Goal: Task Accomplishment & Management: Use online tool/utility

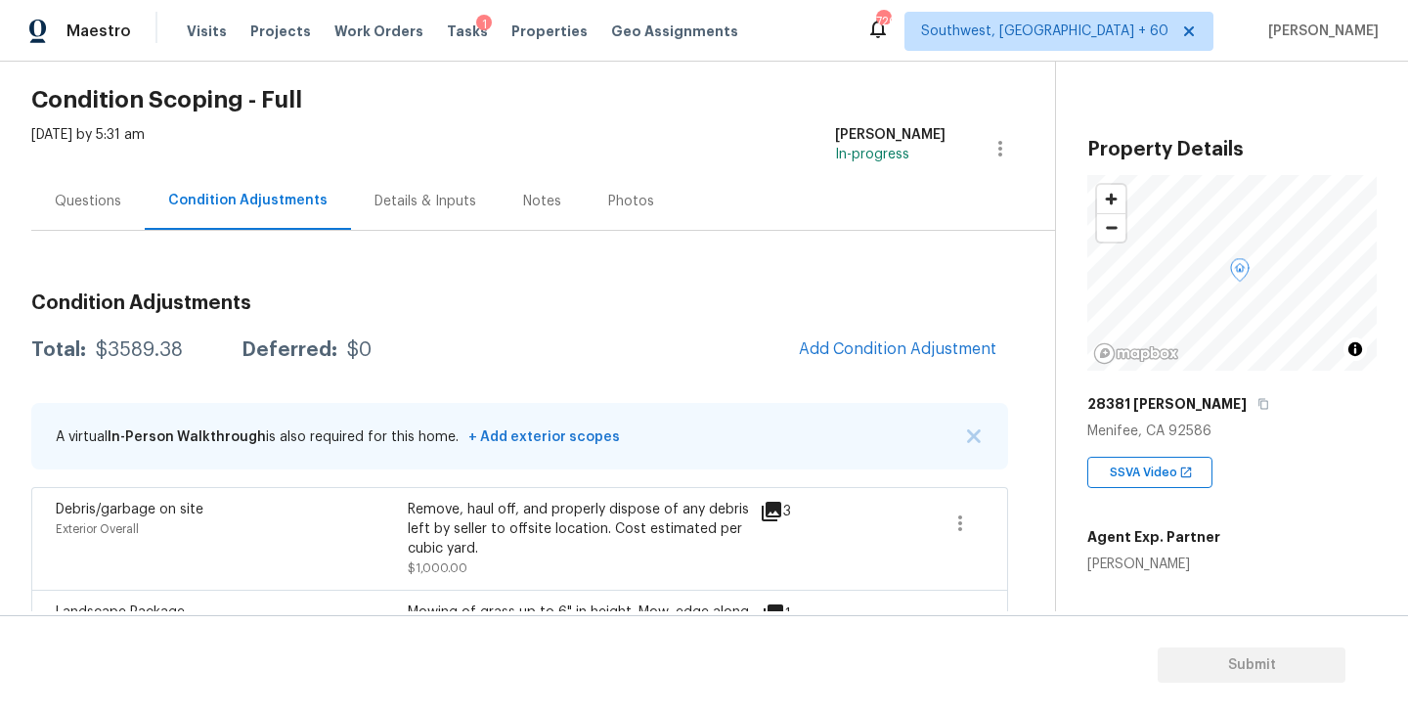
scroll to position [34, 0]
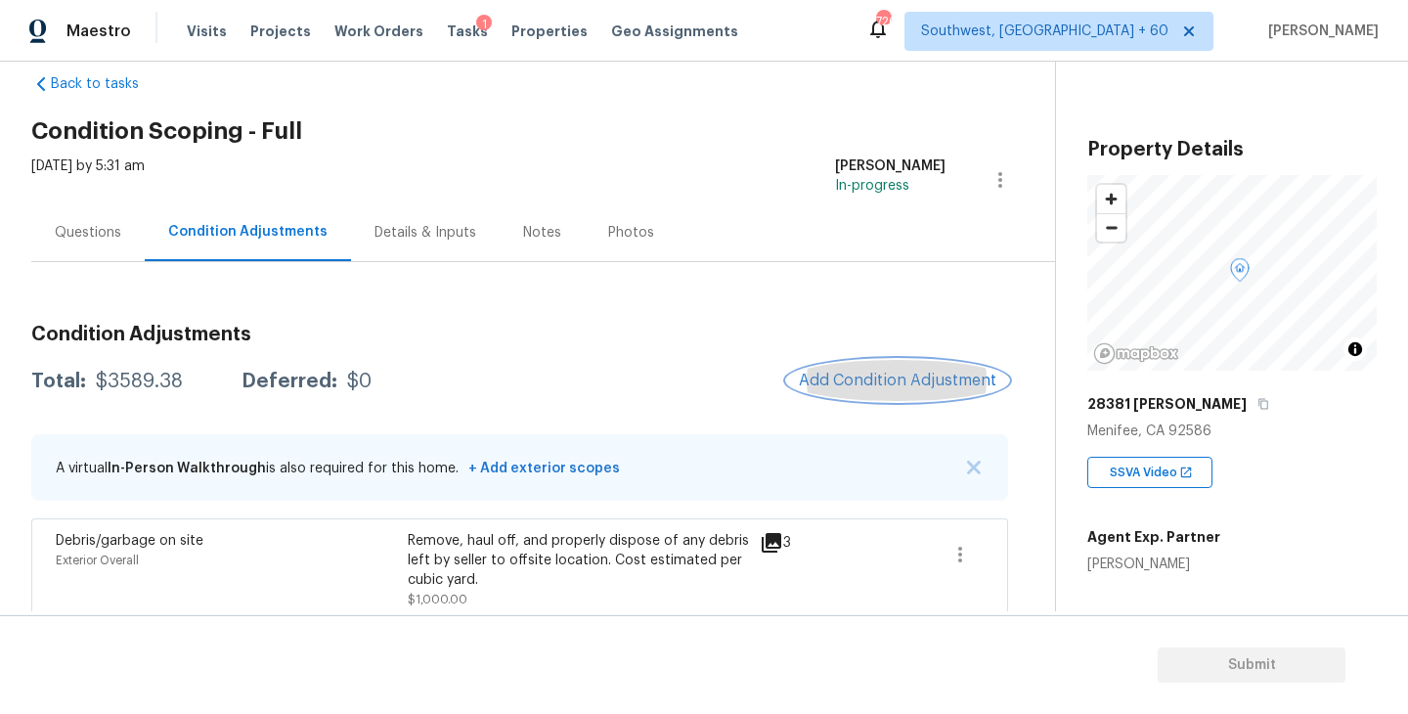
click at [832, 380] on span "Add Condition Adjustment" at bounding box center [897, 380] width 197 height 18
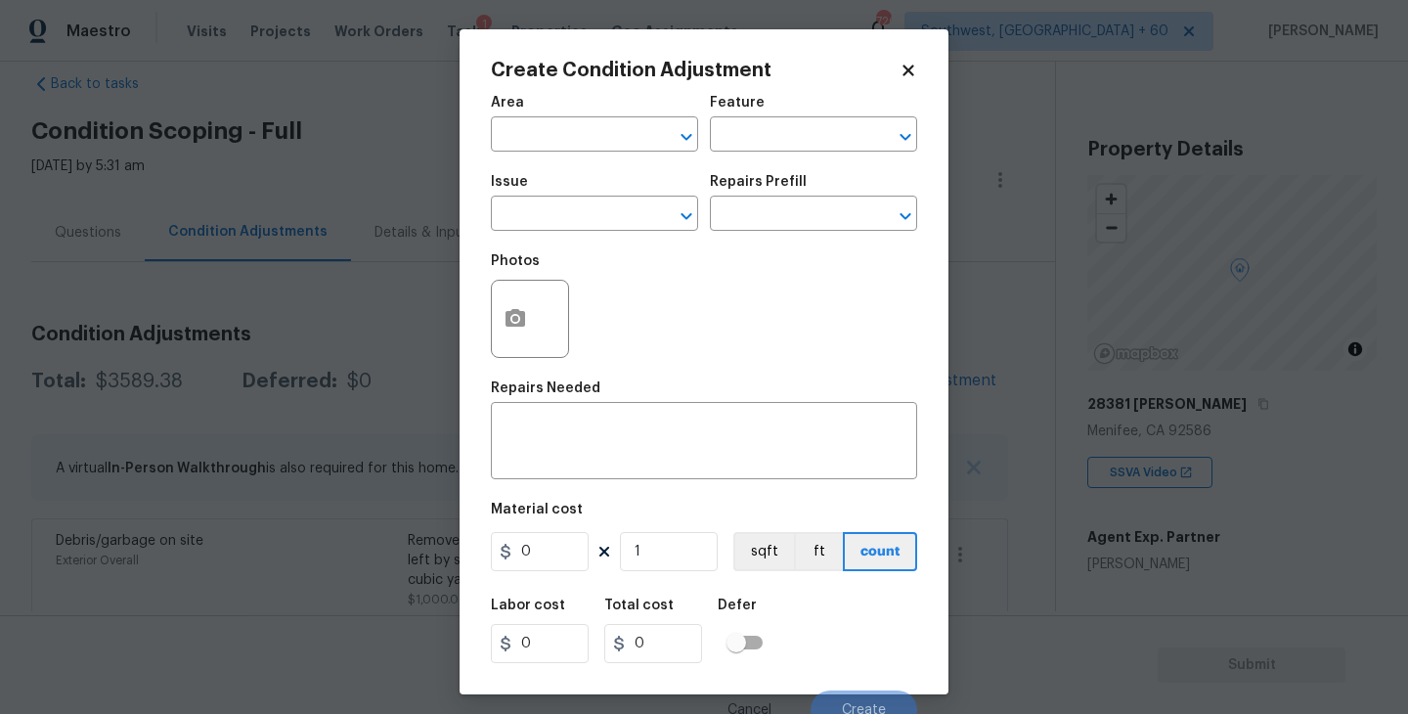
click at [564, 152] on span "Area ​" at bounding box center [594, 123] width 207 height 79
click at [552, 146] on input "text" at bounding box center [567, 136] width 152 height 30
click at [570, 218] on li "Interior Overall" at bounding box center [594, 212] width 207 height 32
type input "Interior Overall"
click at [767, 162] on div "Area Interior Overall ​ Feature ​" at bounding box center [704, 123] width 426 height 79
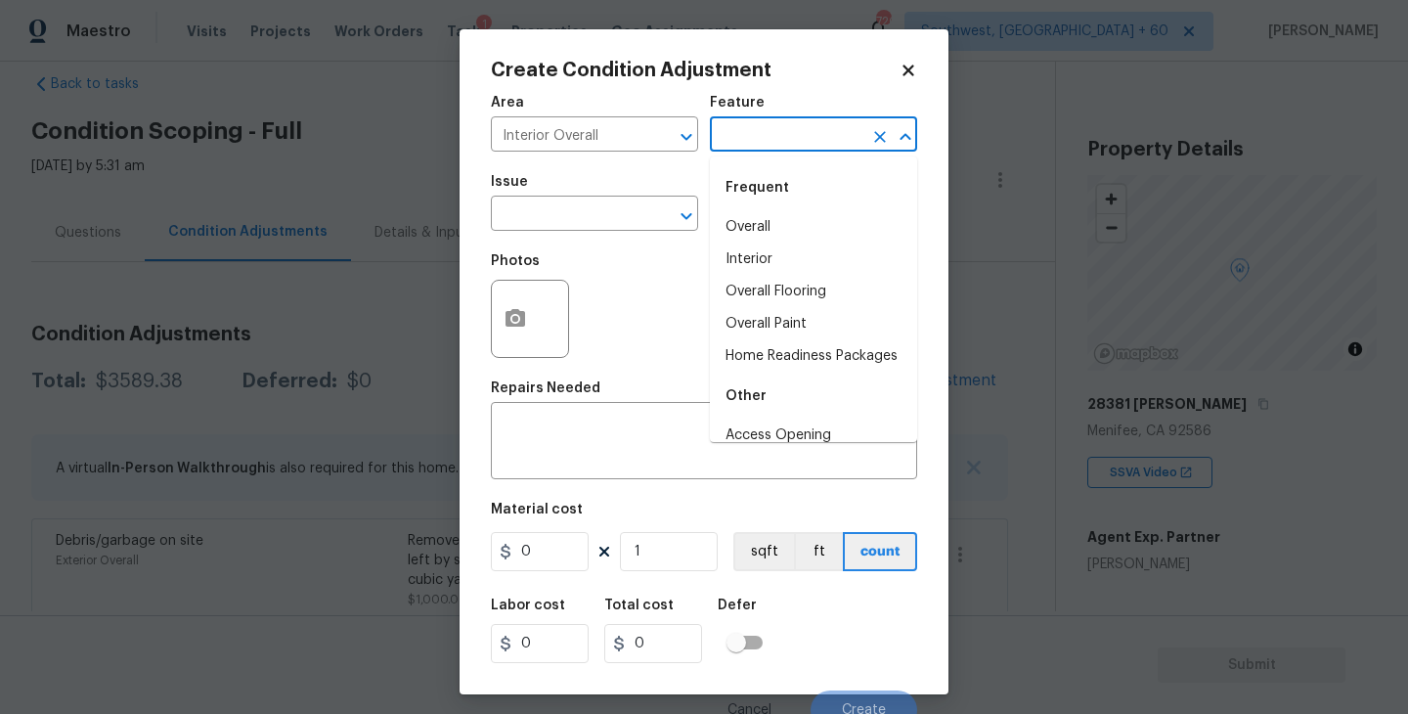
click at [800, 141] on input "text" at bounding box center [786, 136] width 152 height 30
click at [781, 315] on li "Overall Paint" at bounding box center [813, 324] width 207 height 32
type input "Overall Paint"
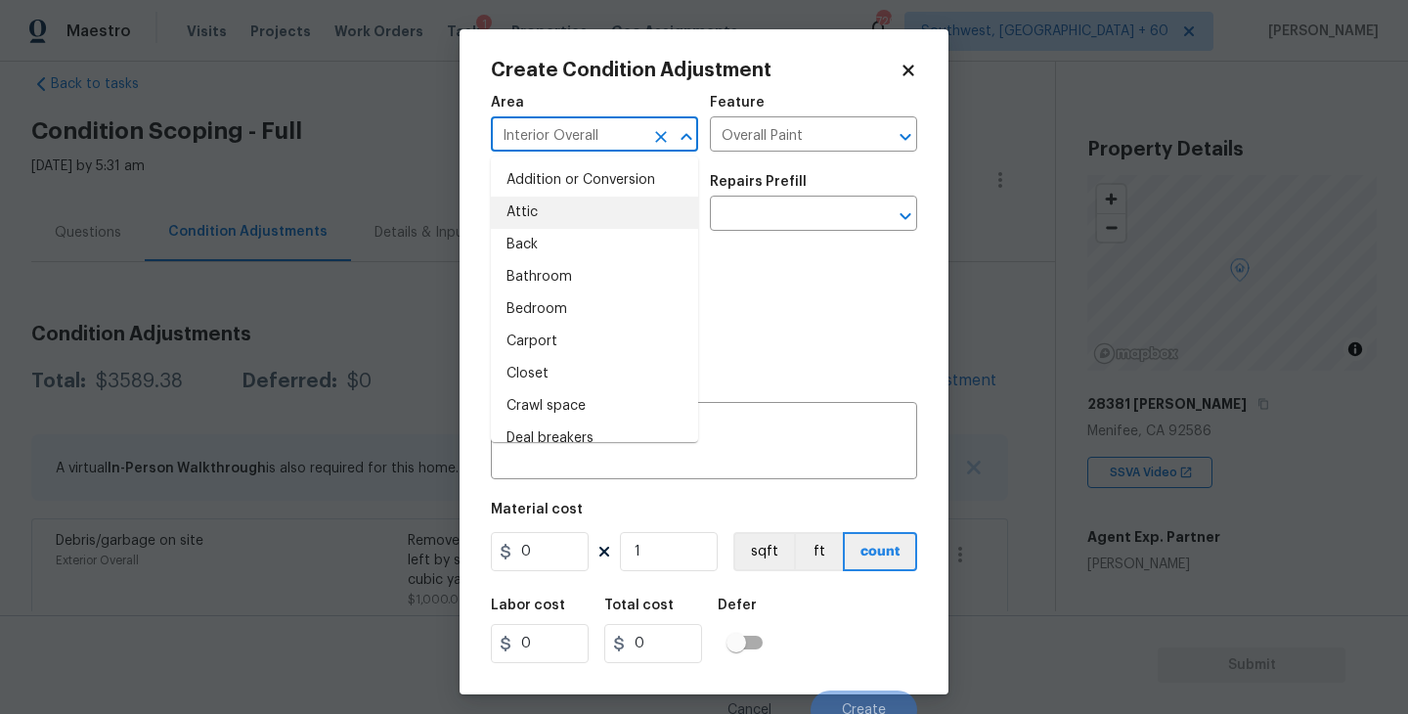
click at [546, 131] on input "Interior Overall" at bounding box center [567, 136] width 152 height 30
click at [784, 267] on div "Photos" at bounding box center [704, 305] width 426 height 127
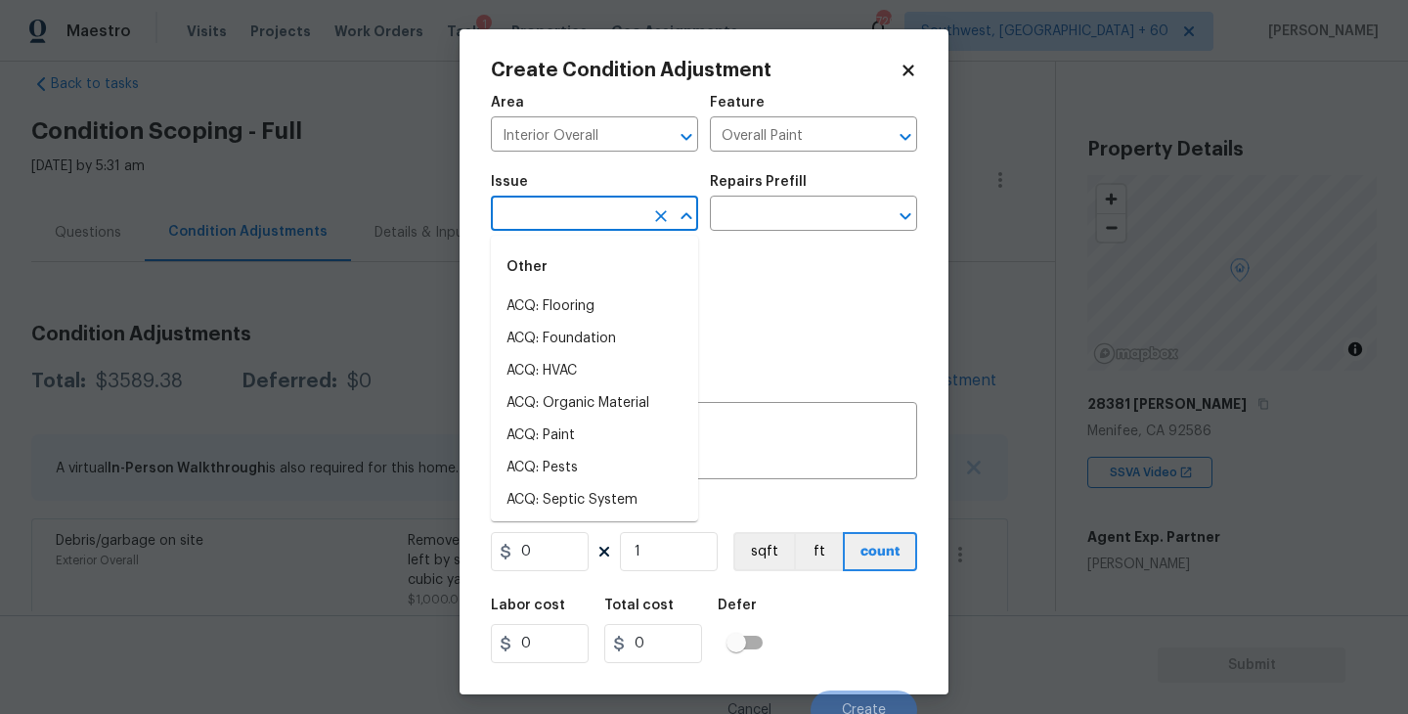
click at [607, 215] on input "text" at bounding box center [567, 215] width 152 height 30
click at [606, 287] on div "Other" at bounding box center [594, 266] width 207 height 47
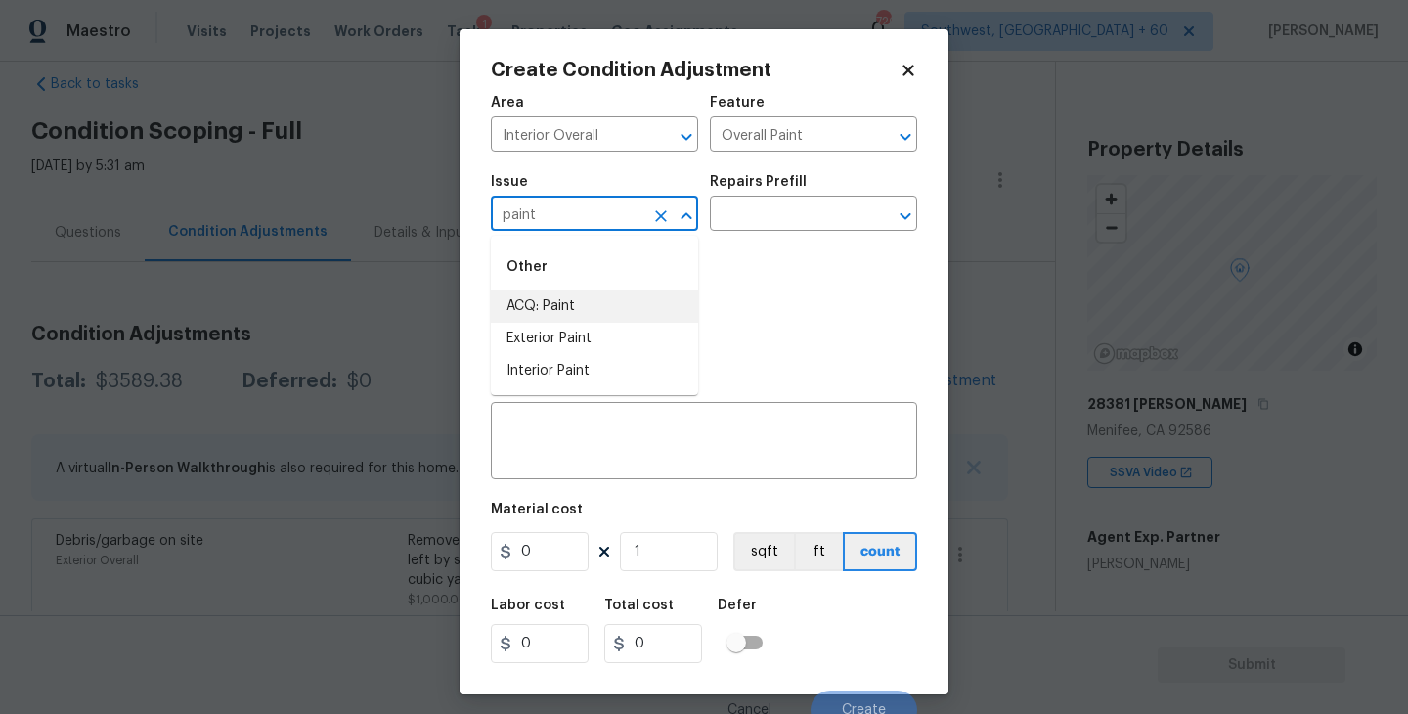
click at [606, 293] on li "ACQ: Paint" at bounding box center [594, 306] width 207 height 32
type input "ACQ: Paint"
click at [786, 221] on input "text" at bounding box center [786, 215] width 152 height 30
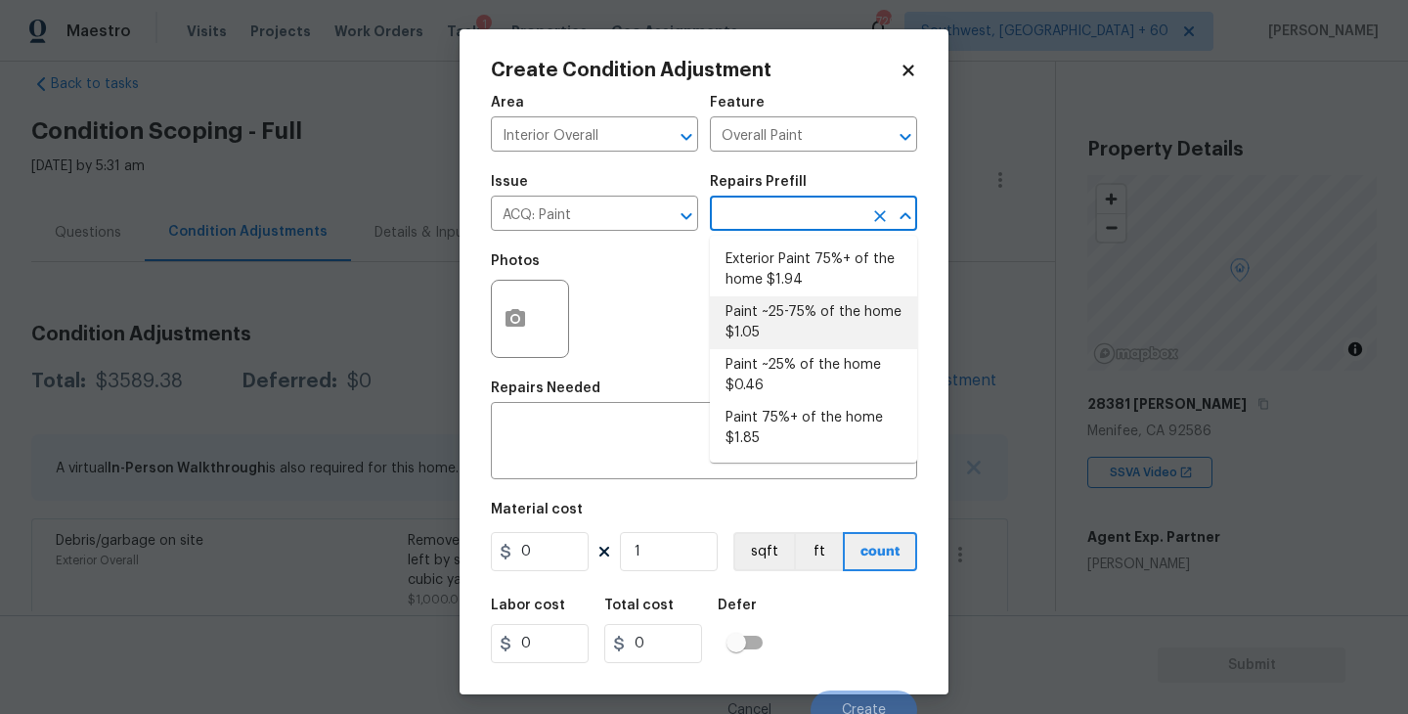
click at [771, 316] on li "Paint ~25-75% of the home $1.05" at bounding box center [813, 322] width 207 height 53
type input "Acquisition"
type textarea "Acquisition Scope: ~25 - 75% of the home needs interior paint"
type input "1.05"
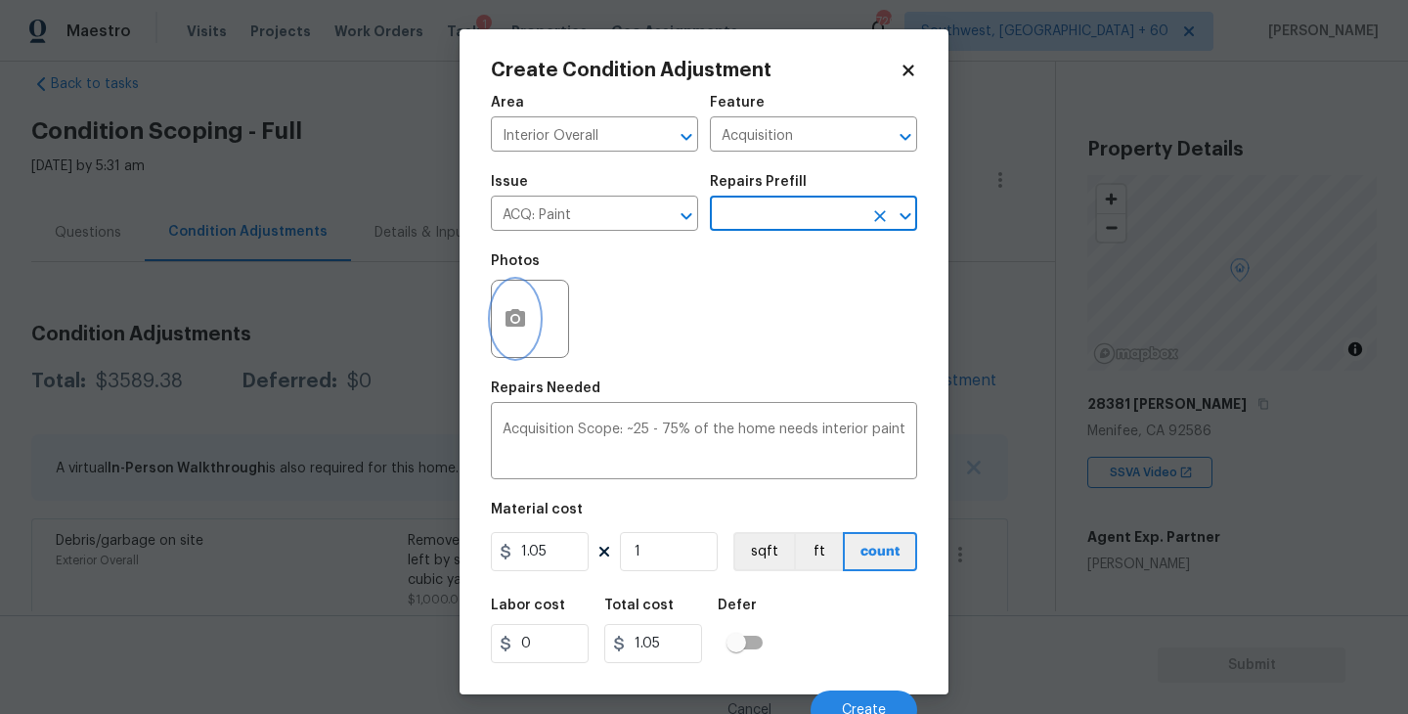
click at [511, 314] on icon "button" at bounding box center [515, 318] width 20 height 18
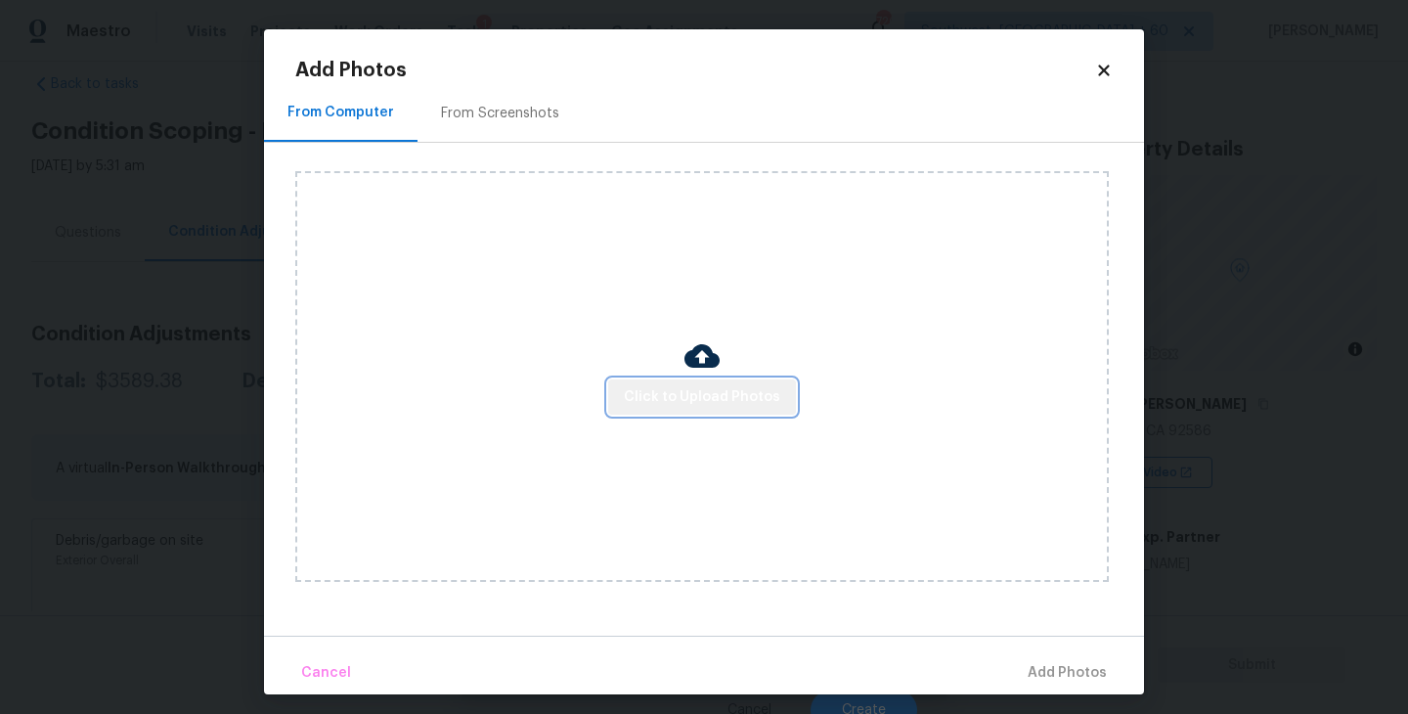
click at [718, 411] on button "Click to Upload Photos" at bounding box center [702, 397] width 188 height 36
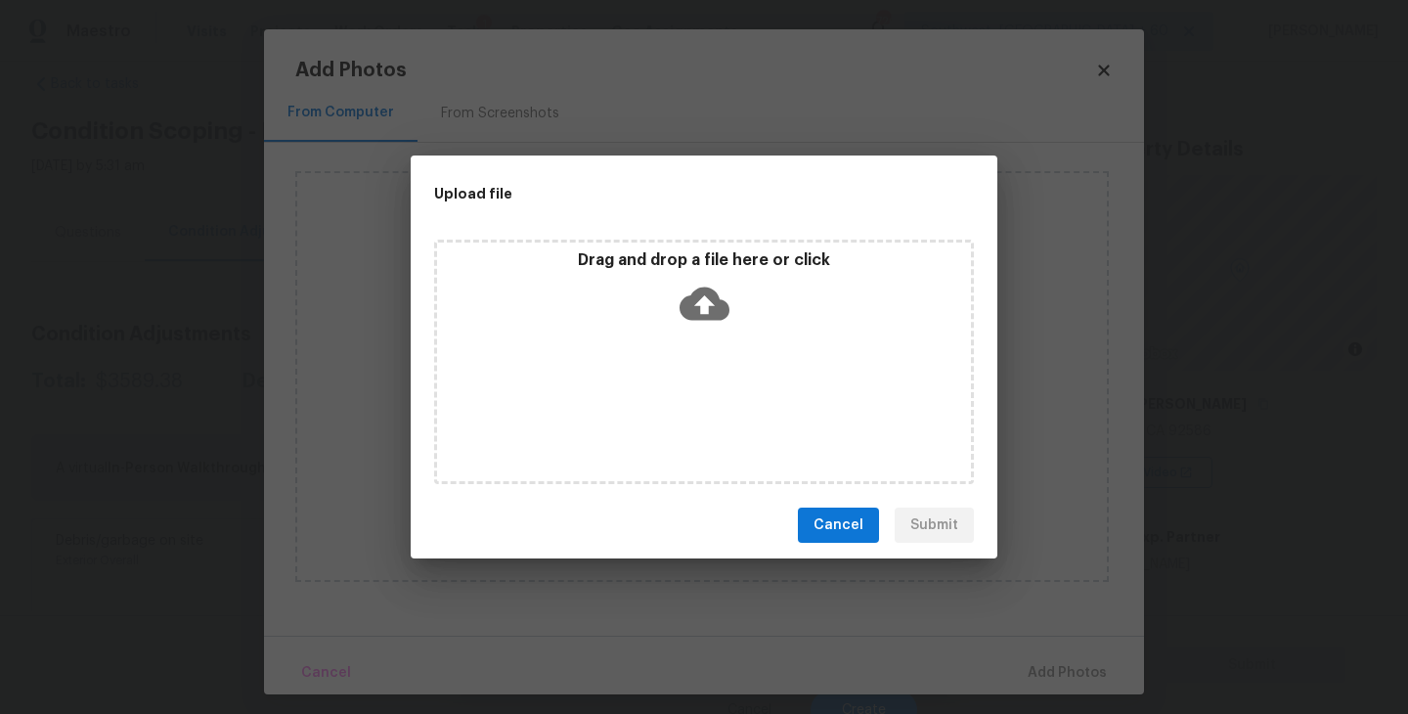
click at [718, 361] on div "Drag and drop a file here or click" at bounding box center [704, 361] width 540 height 244
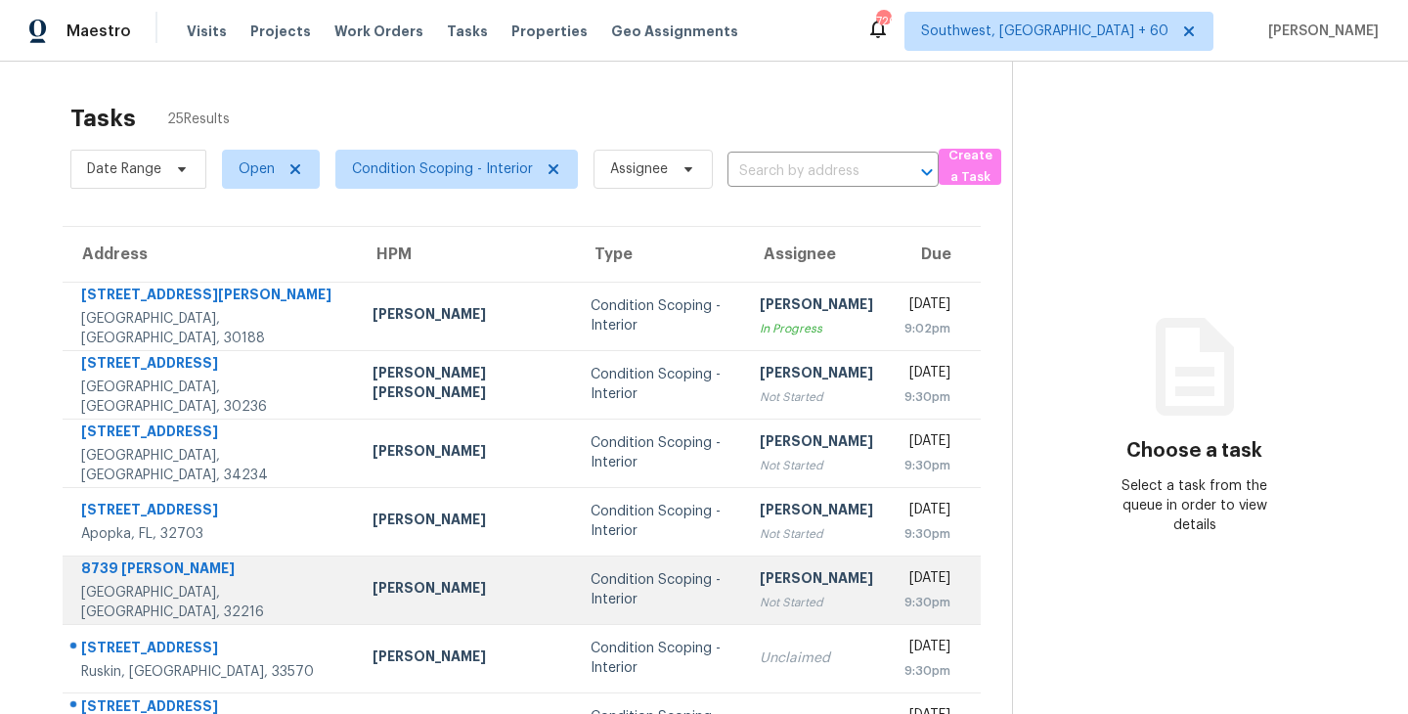
scroll to position [304, 0]
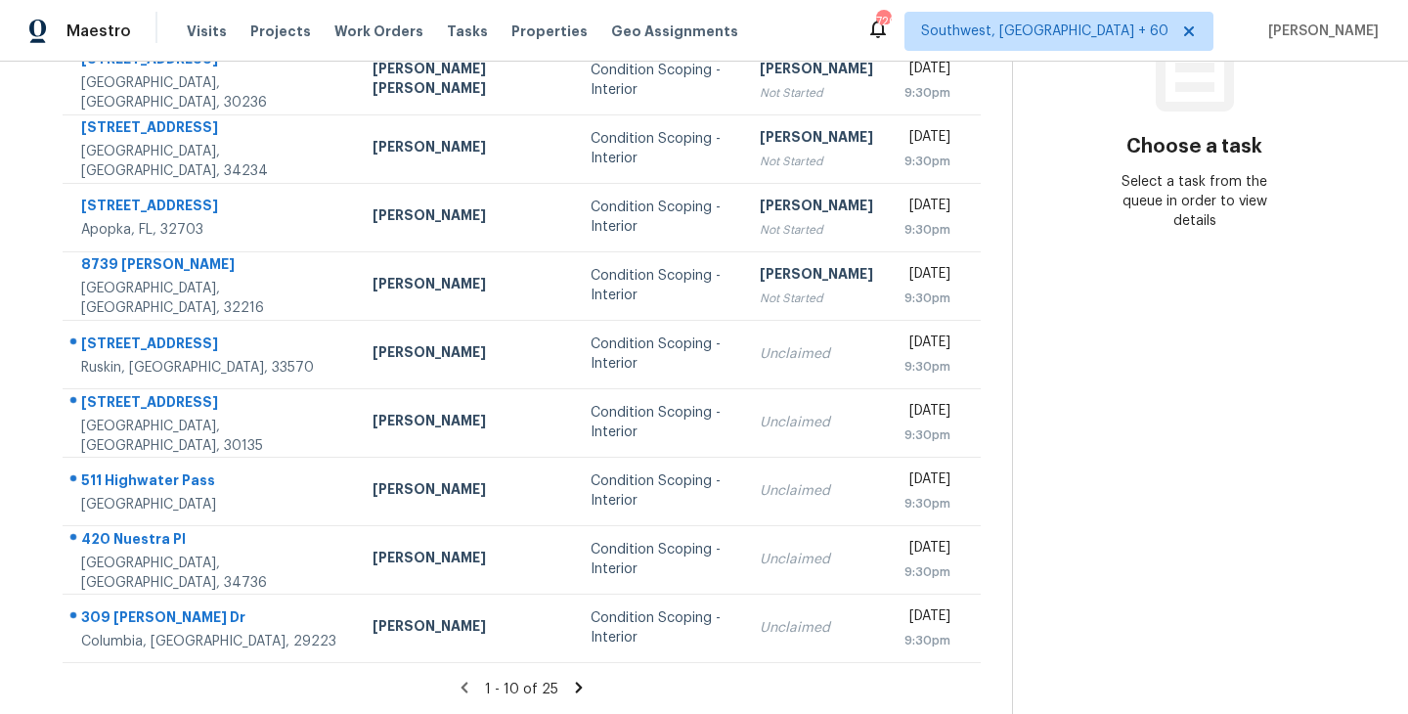
click at [570, 683] on icon at bounding box center [579, 687] width 18 height 18
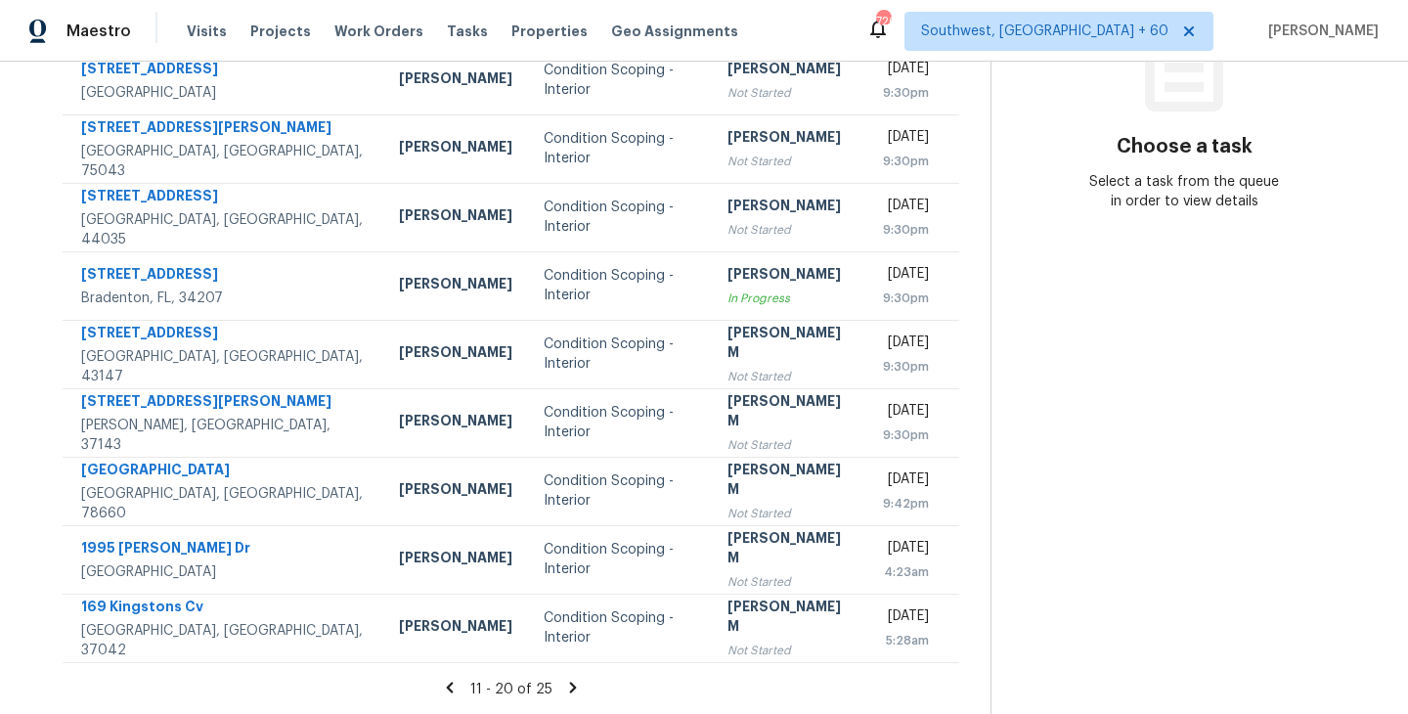
click at [569, 689] on icon at bounding box center [572, 686] width 7 height 11
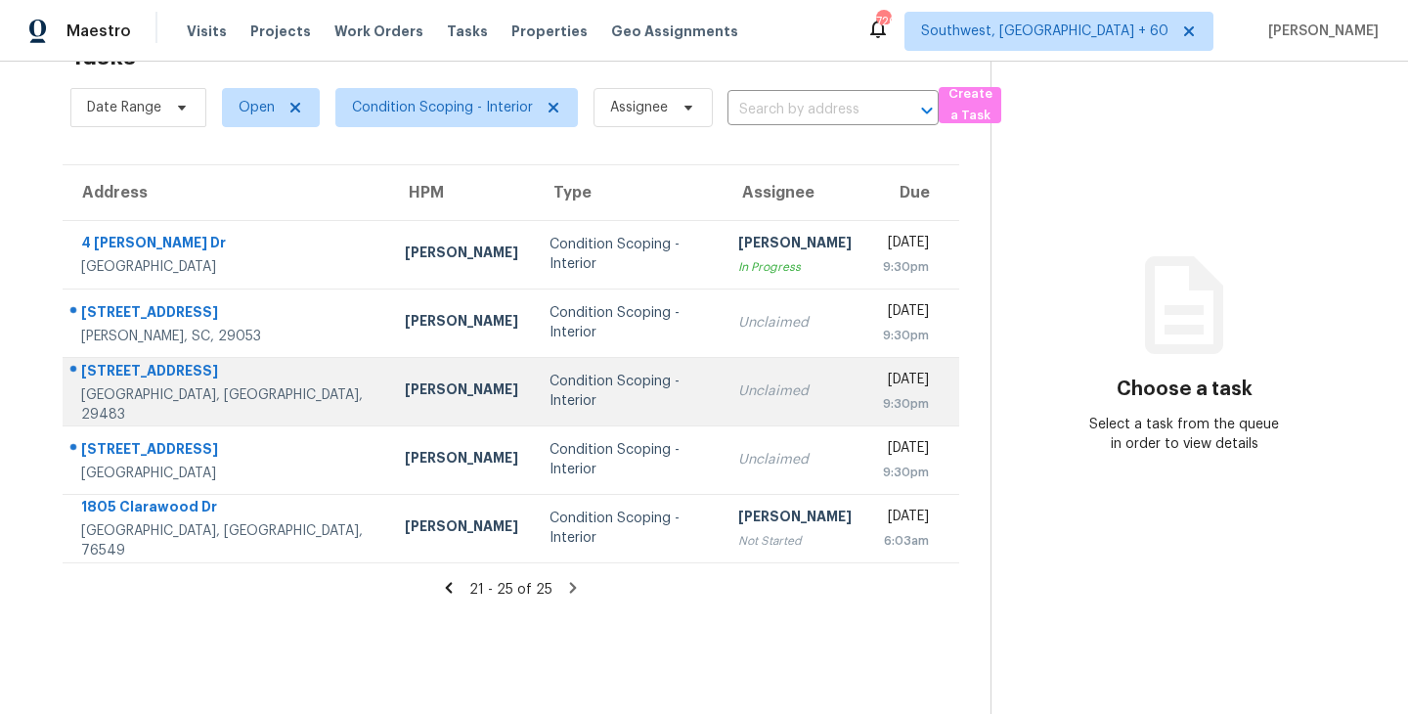
click at [722, 412] on td "Unclaimed" at bounding box center [794, 391] width 145 height 68
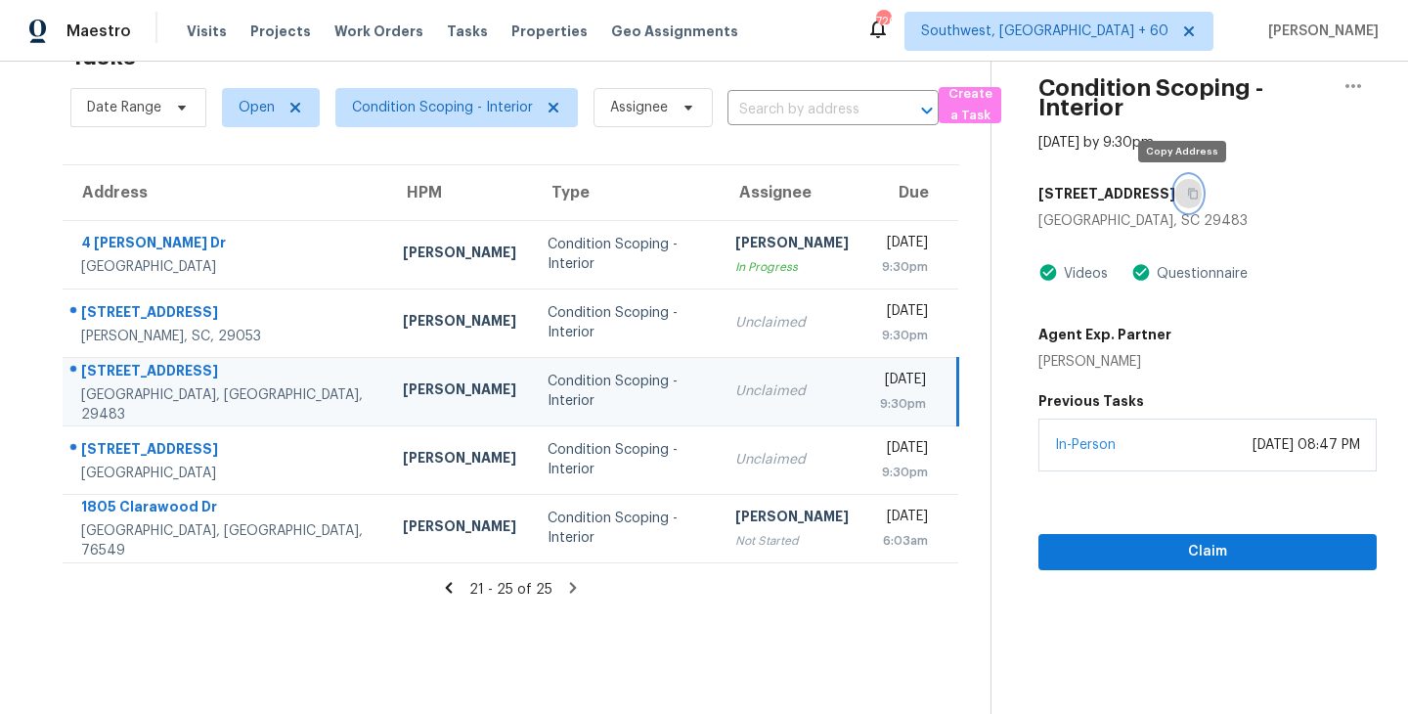
click at [1188, 191] on icon "button" at bounding box center [1193, 194] width 10 height 11
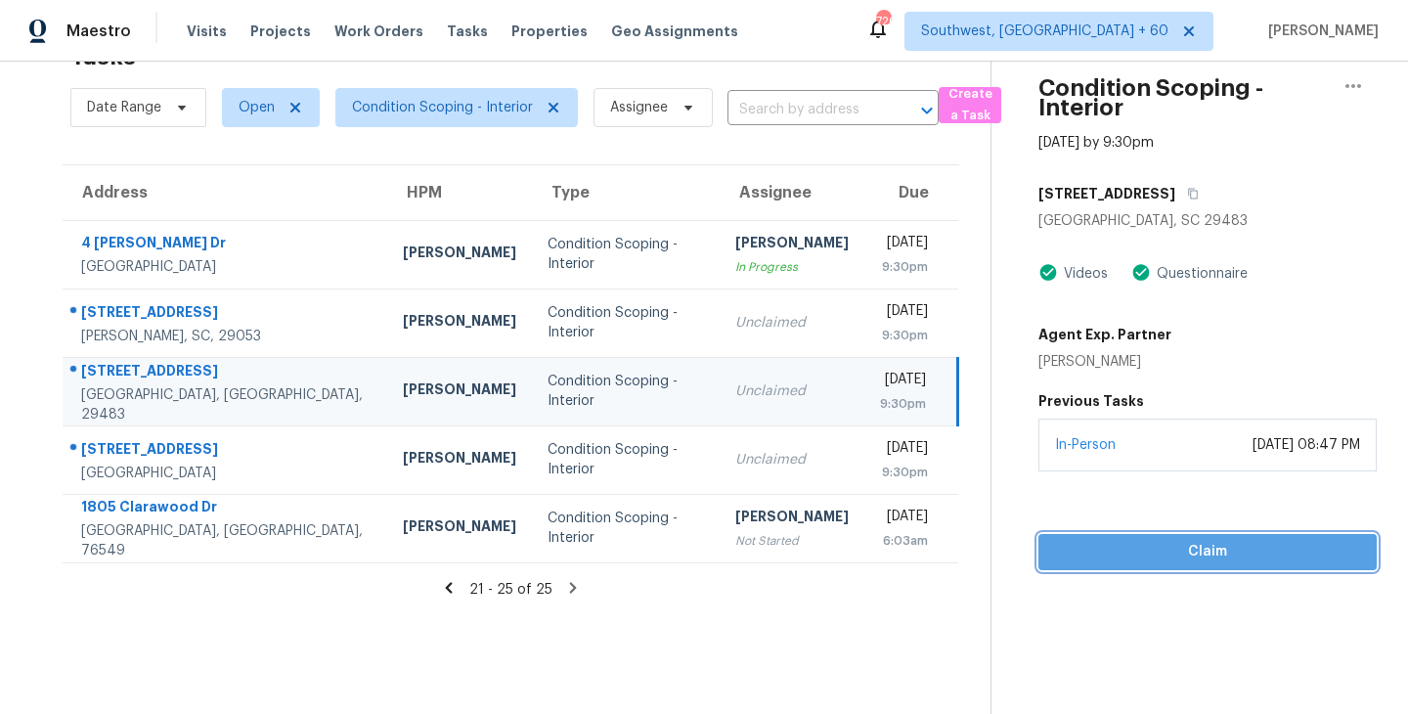
click at [1213, 540] on span "Claim" at bounding box center [1207, 552] width 307 height 24
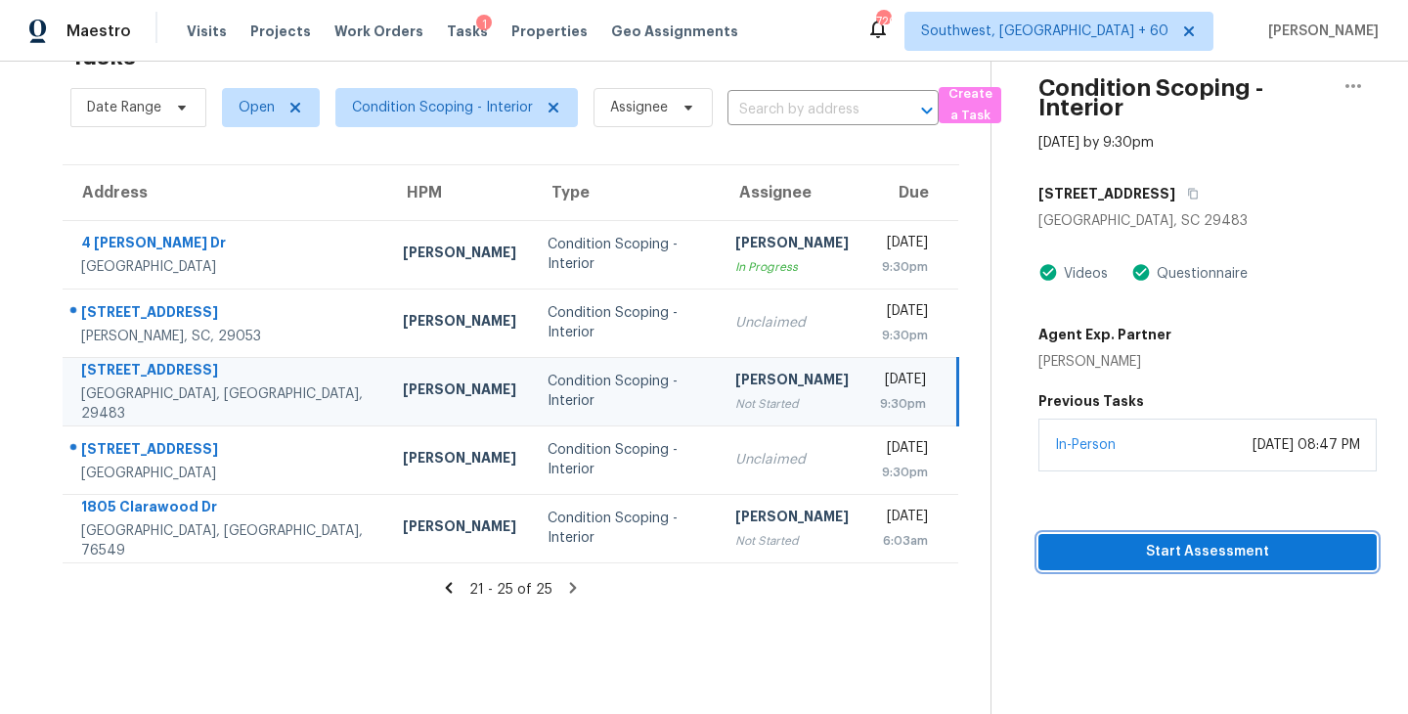
click at [1177, 547] on span "Start Assessment" at bounding box center [1207, 552] width 307 height 24
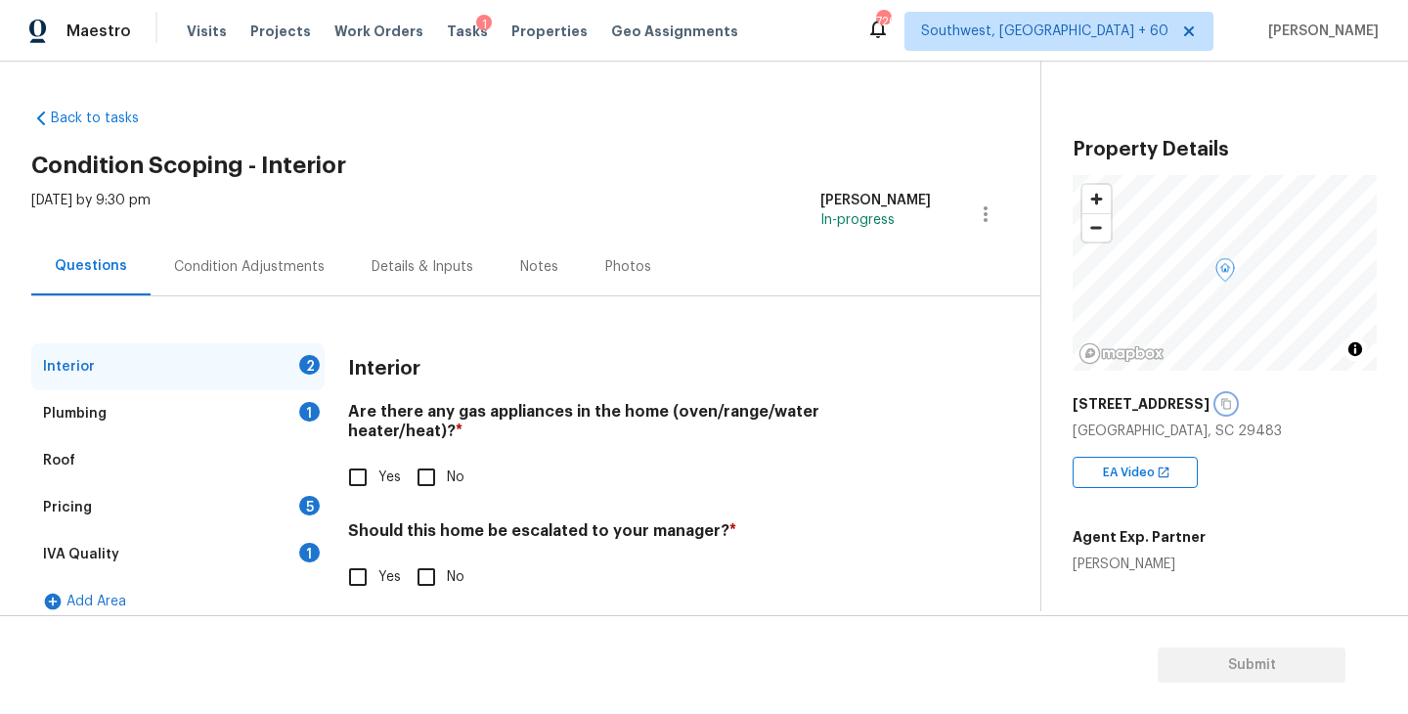
click at [1220, 406] on icon "button" at bounding box center [1226, 404] width 12 height 12
click at [271, 251] on div "Condition Adjustments" at bounding box center [249, 267] width 197 height 58
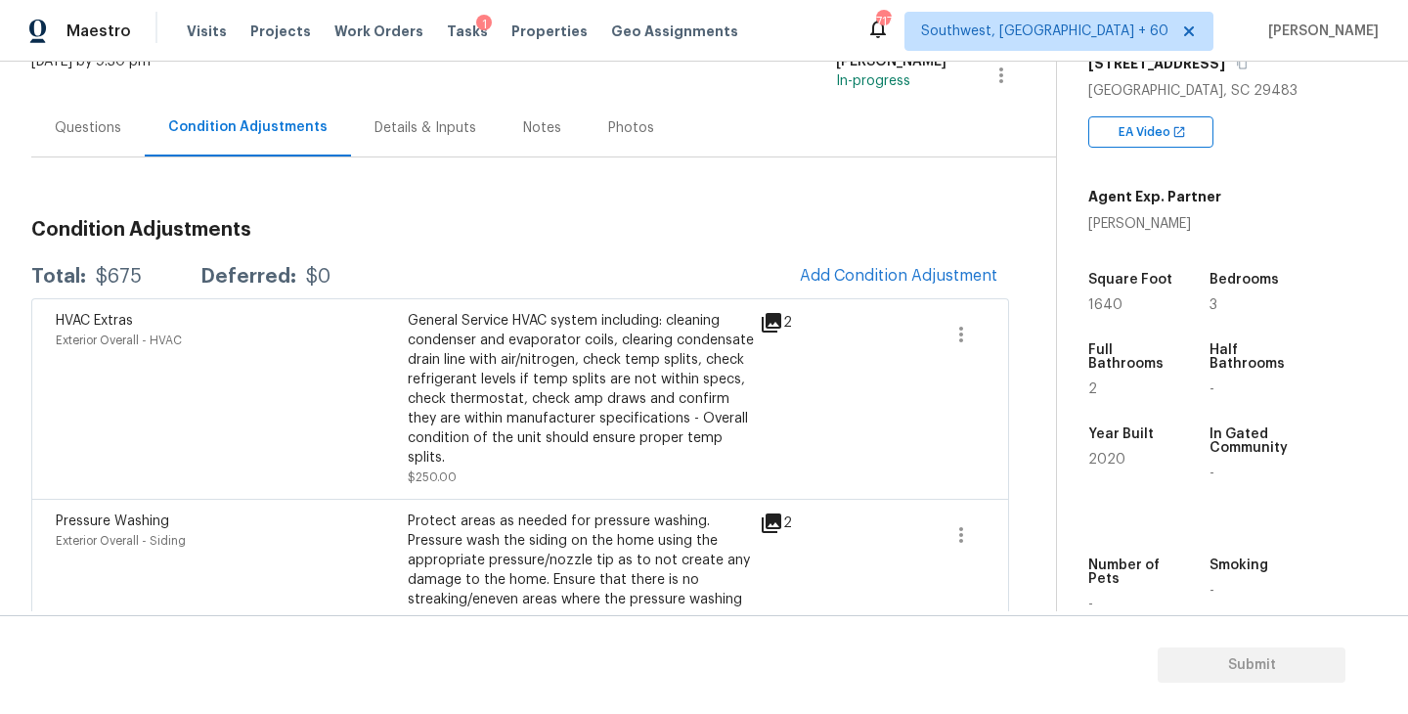
scroll to position [344, 0]
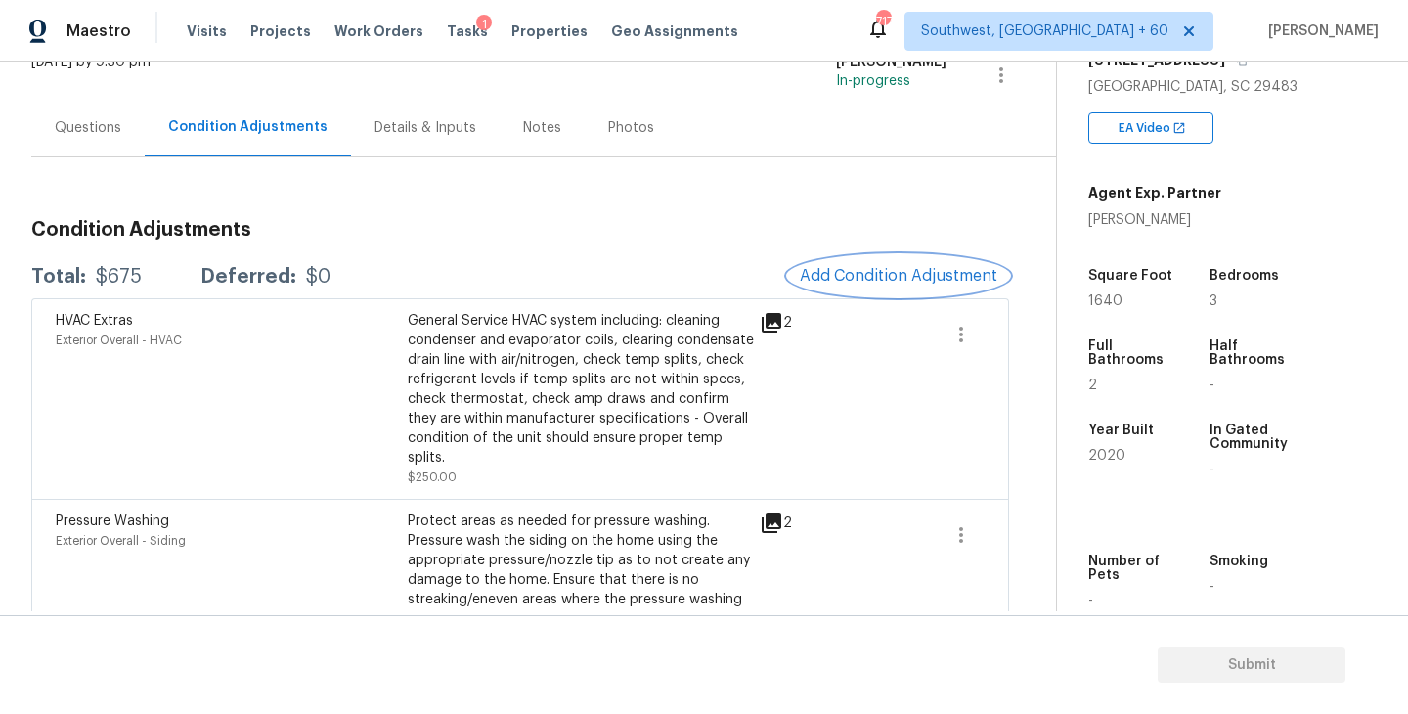
click at [860, 273] on span "Add Condition Adjustment" at bounding box center [898, 276] width 197 height 18
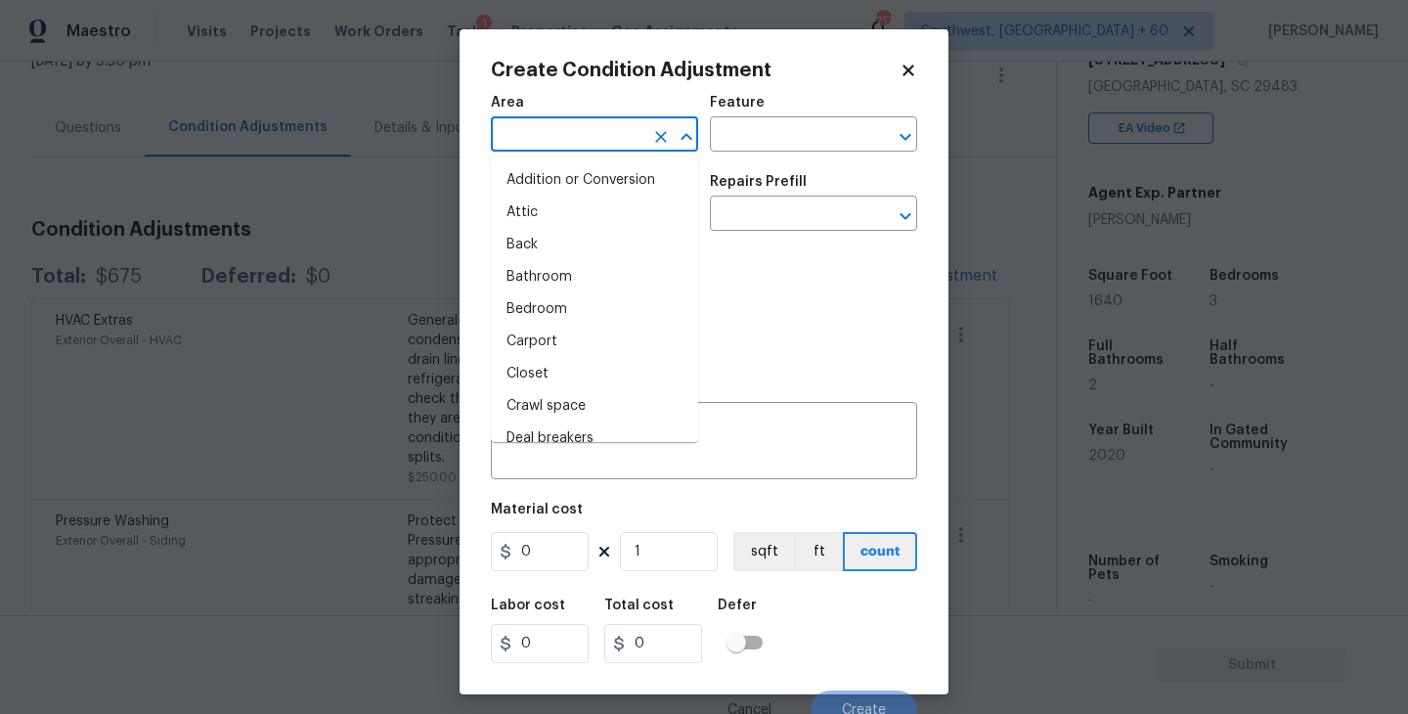
click at [594, 133] on input "text" at bounding box center [567, 136] width 152 height 30
type input "in"
type input "te"
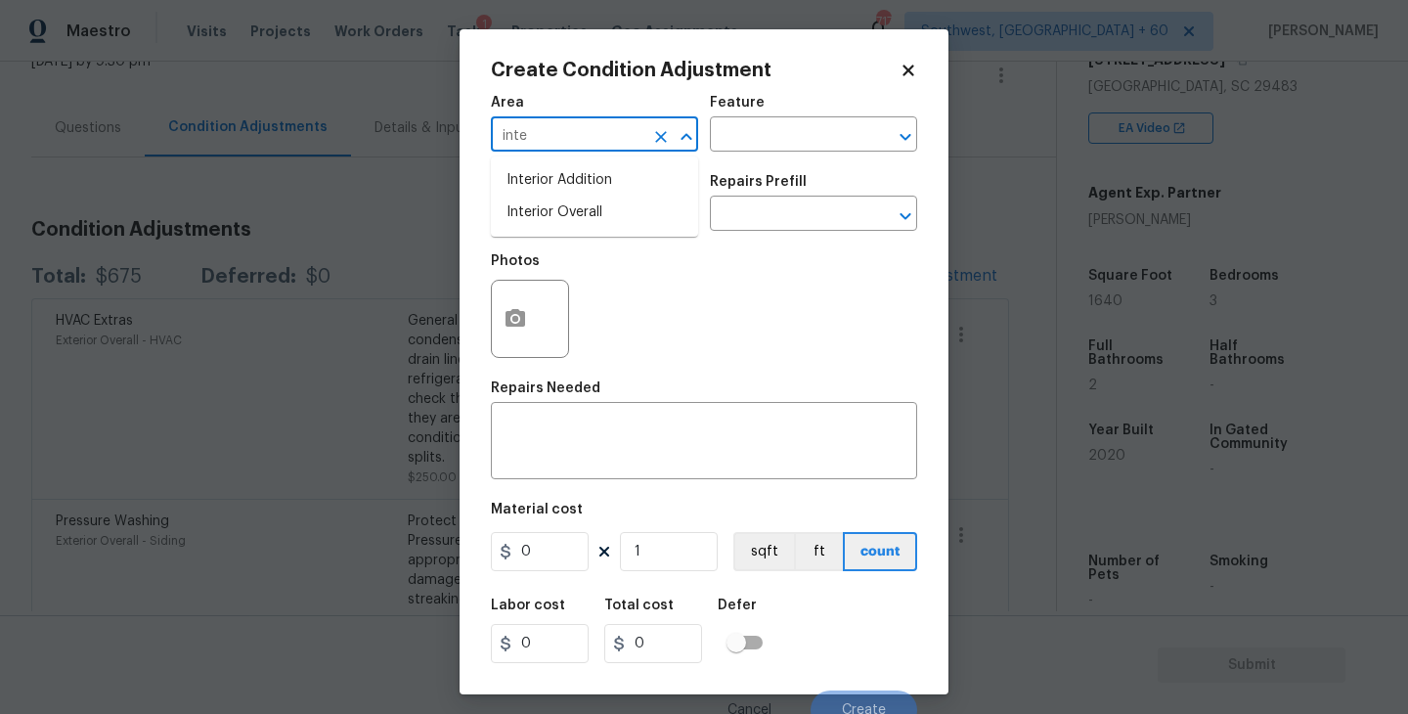
click at [618, 207] on li "Interior Overall" at bounding box center [594, 212] width 207 height 32
type input "Interior Overall"
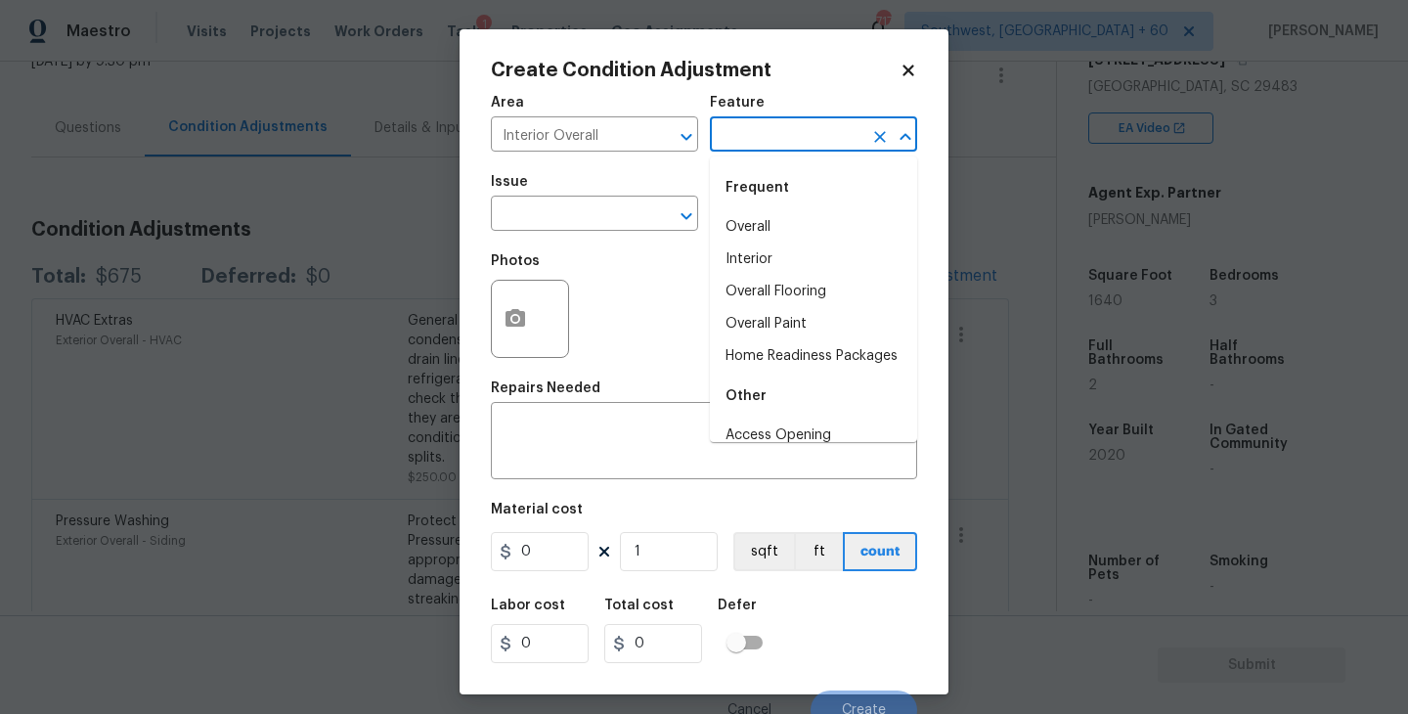
click at [791, 129] on input "text" at bounding box center [786, 136] width 152 height 30
click at [785, 324] on li "Overall Paint" at bounding box center [813, 324] width 207 height 32
type input "Overall Paint"
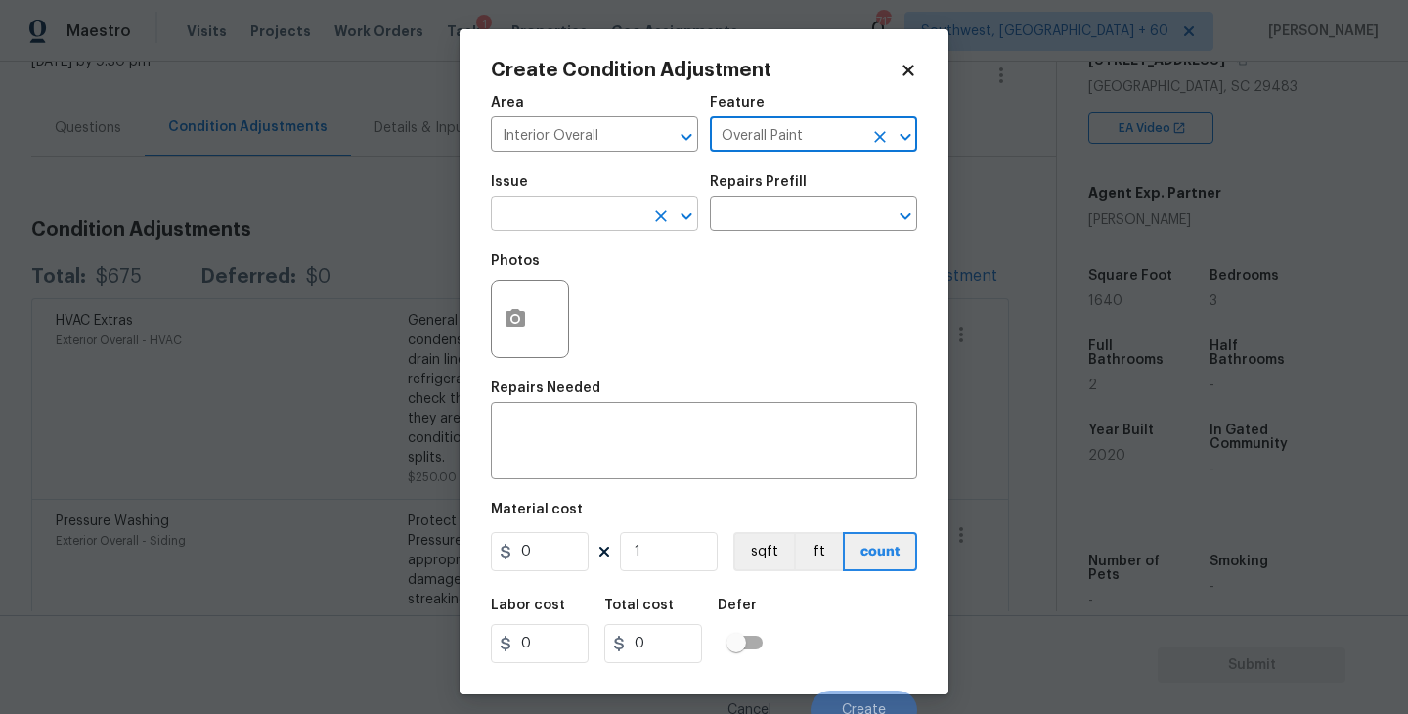
click at [598, 220] on input "text" at bounding box center [567, 215] width 152 height 30
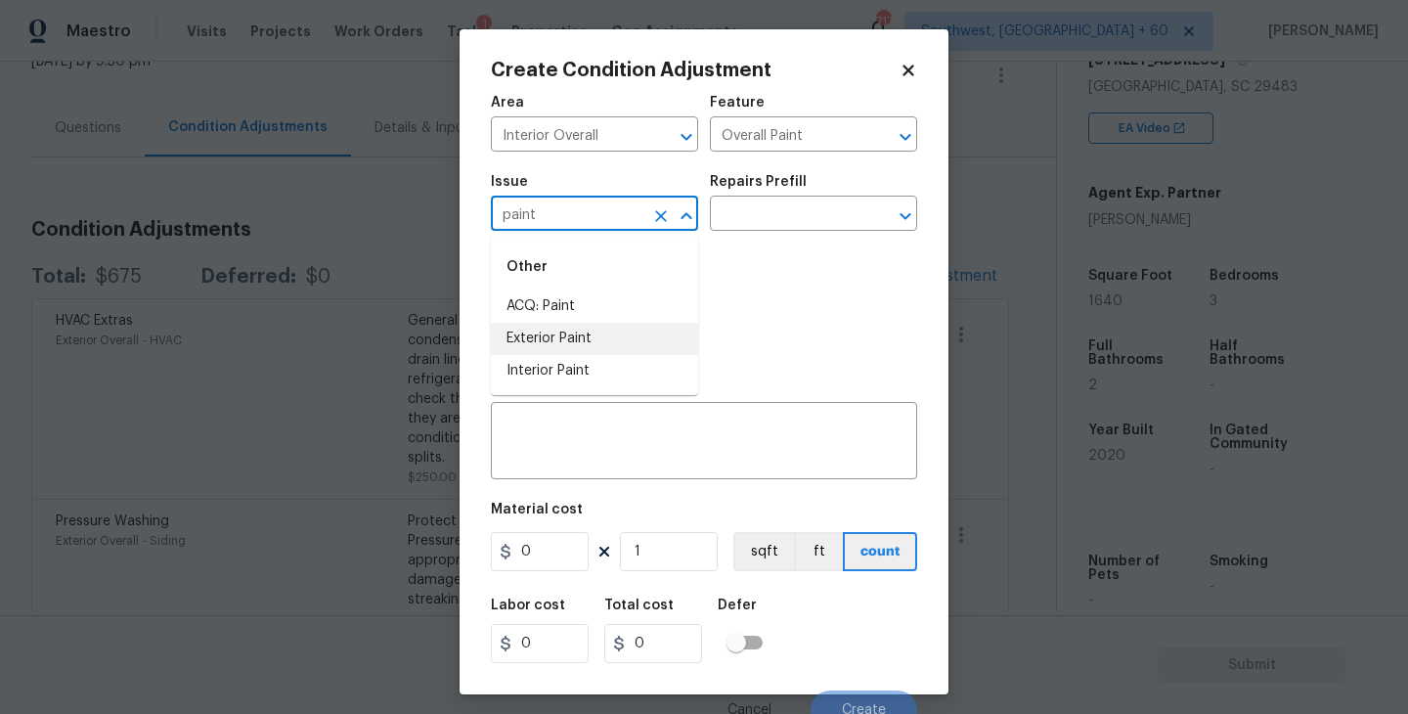
click at [568, 325] on li "Exterior Paint" at bounding box center [594, 339] width 207 height 32
type input "Exterior Paint"
click at [660, 214] on icon "Clear" at bounding box center [661, 216] width 20 height 20
click at [563, 319] on li "ACQ: Paint" at bounding box center [594, 306] width 207 height 32
type input "ACQ: Paint"
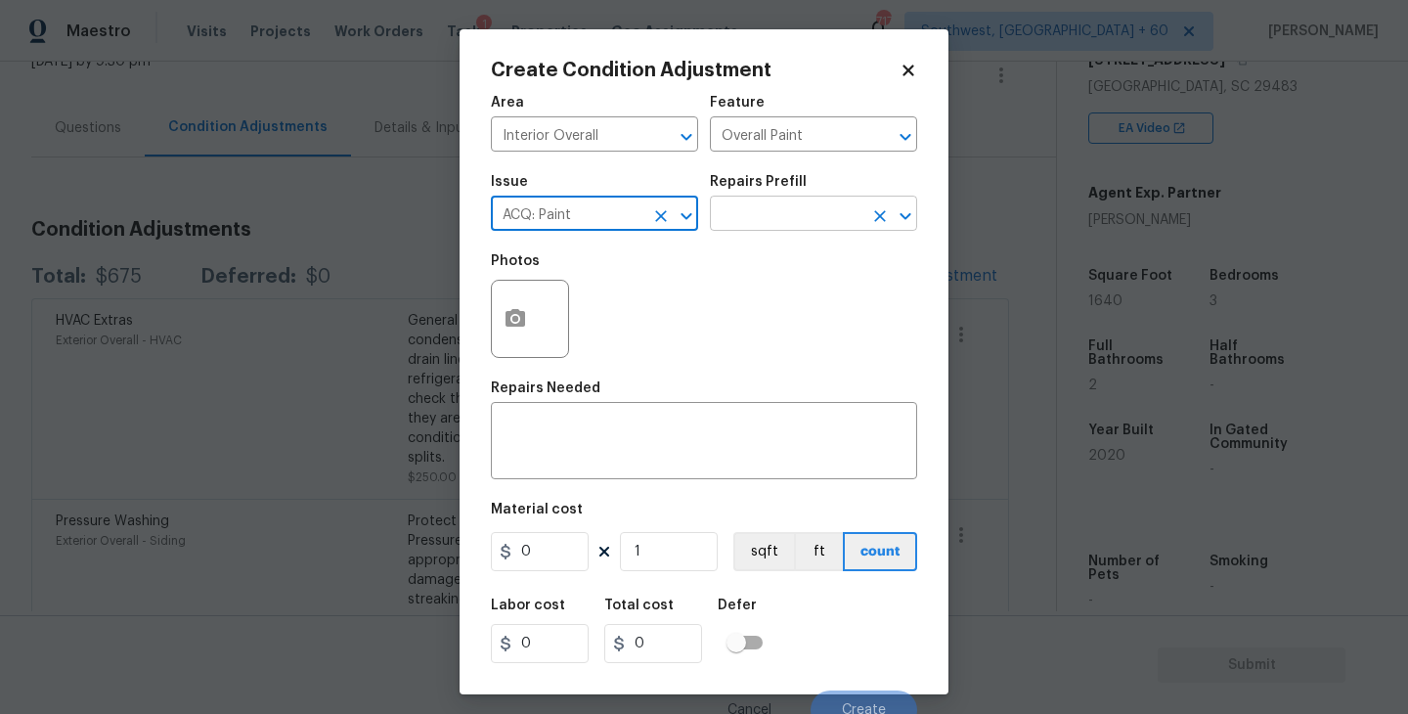
click at [713, 230] on input "text" at bounding box center [786, 215] width 152 height 30
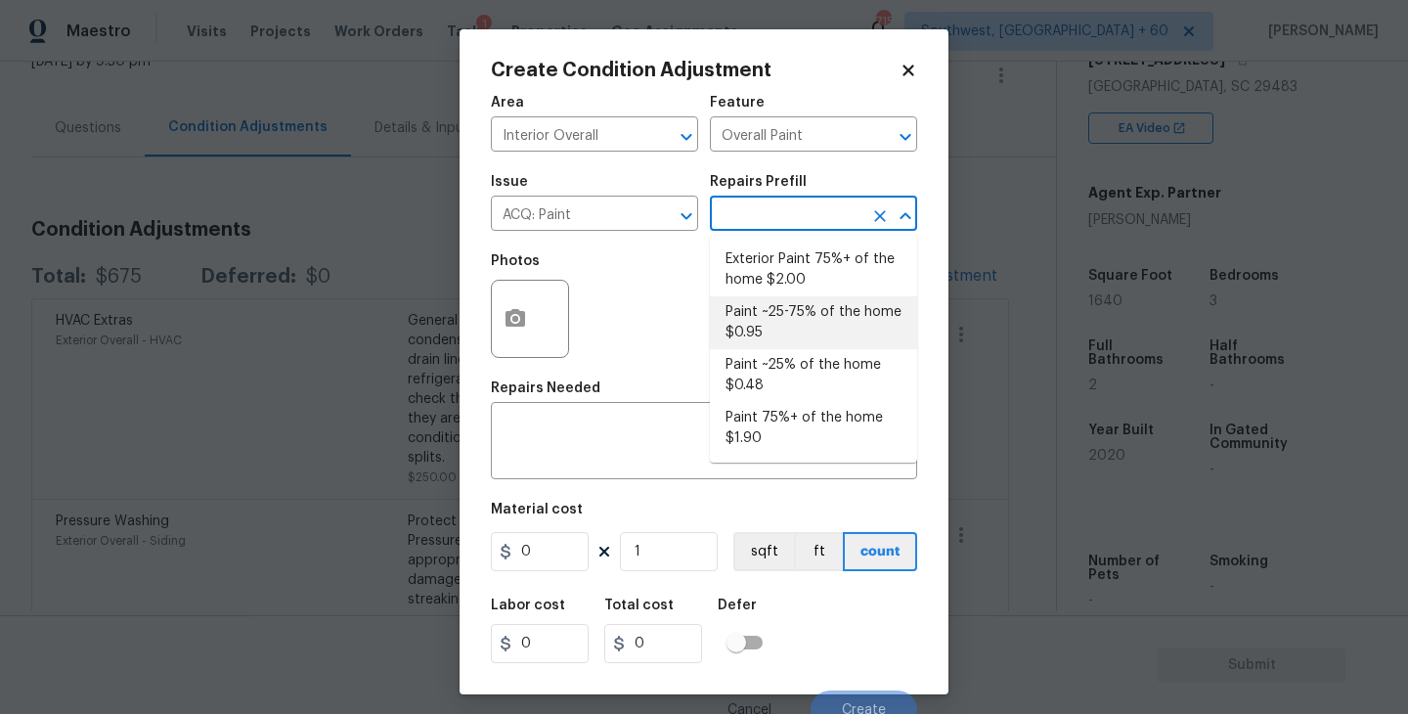
click at [748, 313] on li "Paint ~25-75% of the home $0.95" at bounding box center [813, 322] width 207 height 53
type input "Acquisition"
type textarea "Acquisition Scope: ~25 - 75% of the home needs interior paint"
type input "0.95"
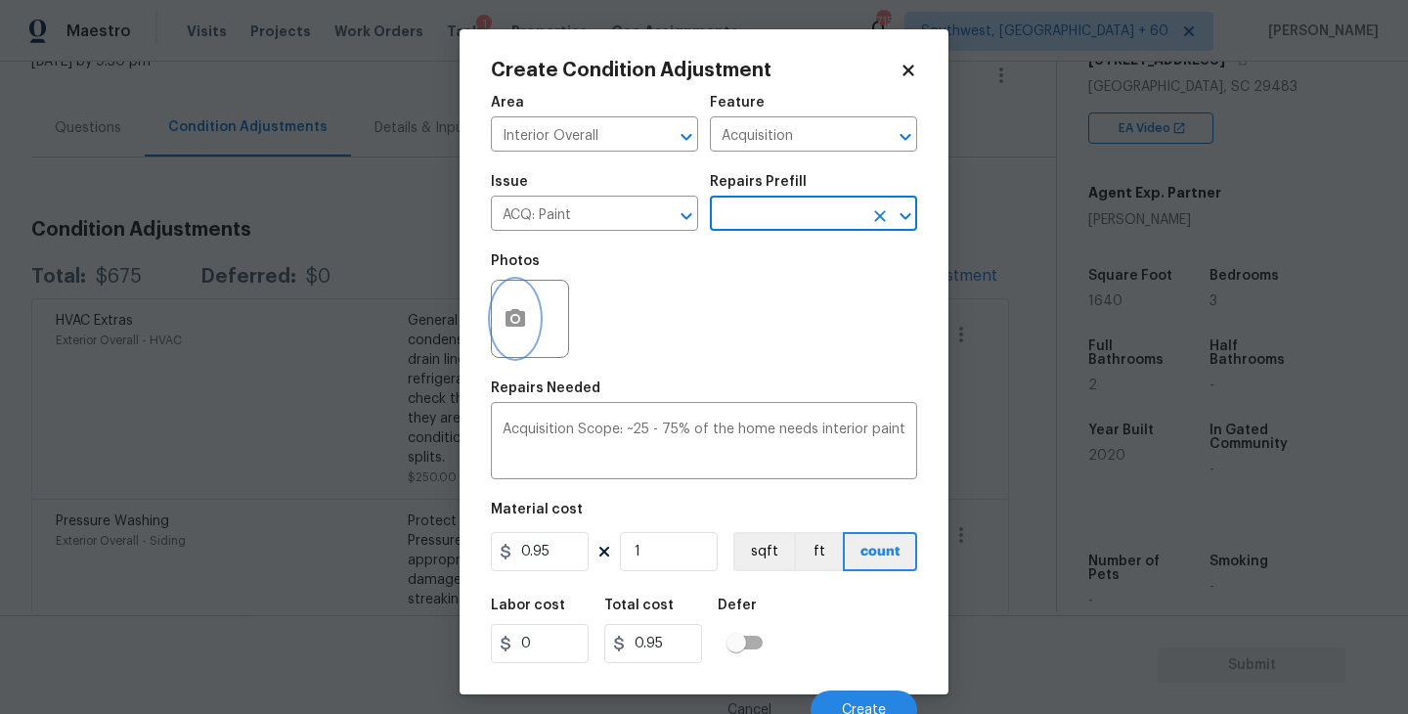
click at [523, 324] on icon "button" at bounding box center [515, 318] width 20 height 18
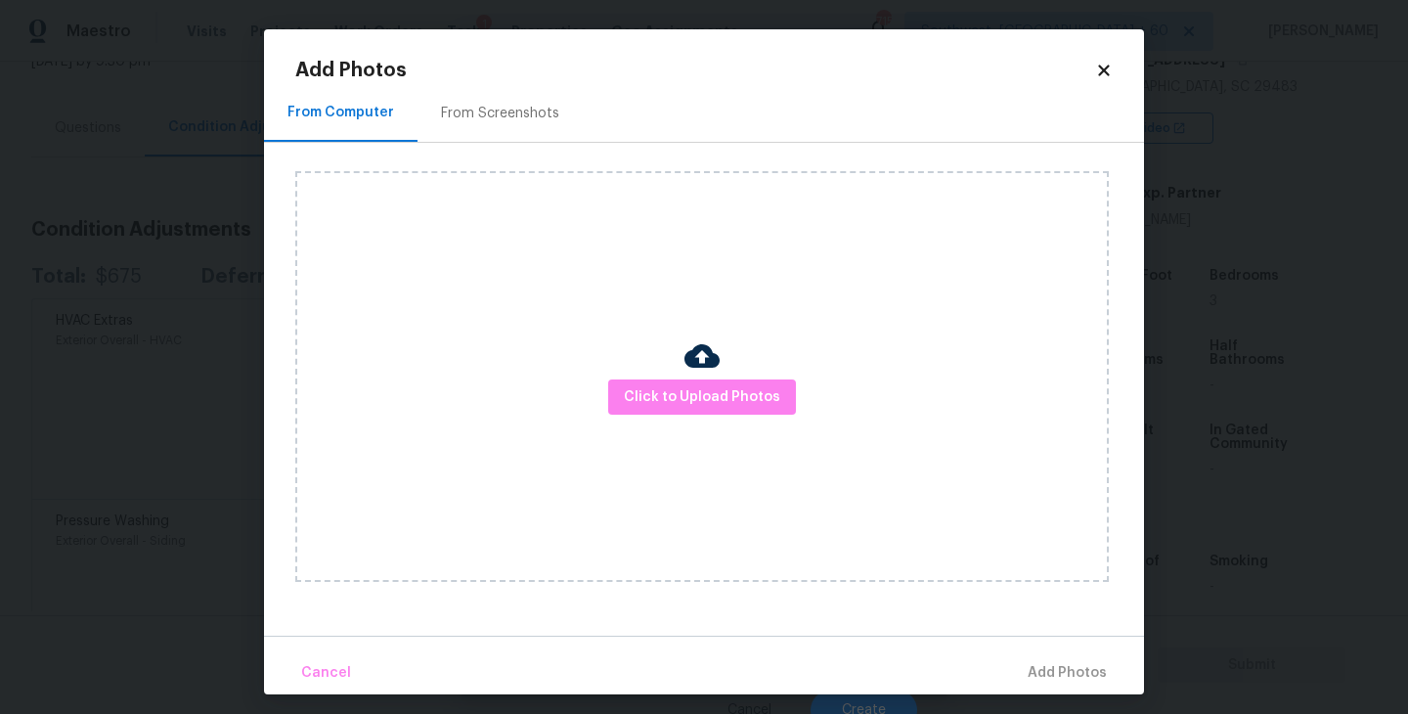
click at [618, 369] on div "Click to Upload Photos" at bounding box center [701, 376] width 813 height 411
click at [683, 391] on span "Click to Upload Photos" at bounding box center [702, 397] width 156 height 24
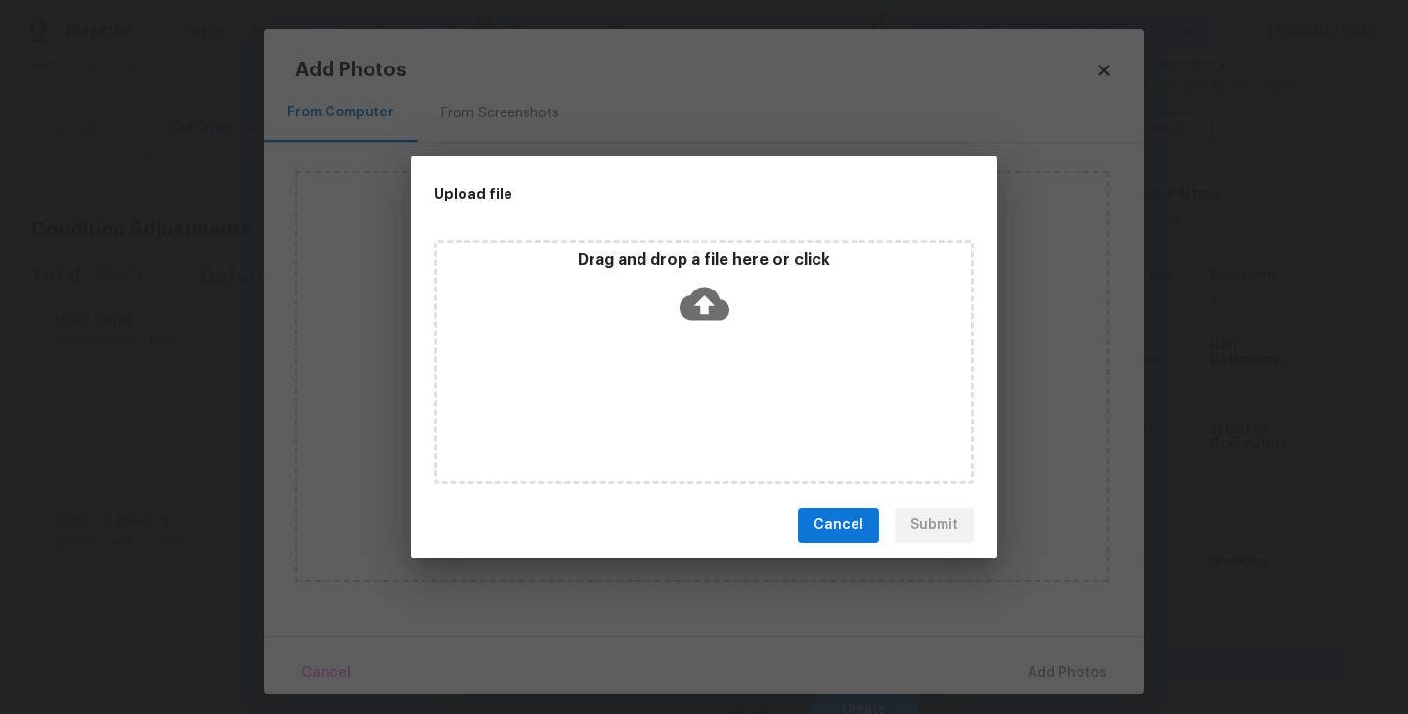
click at [704, 320] on icon at bounding box center [704, 304] width 50 height 50
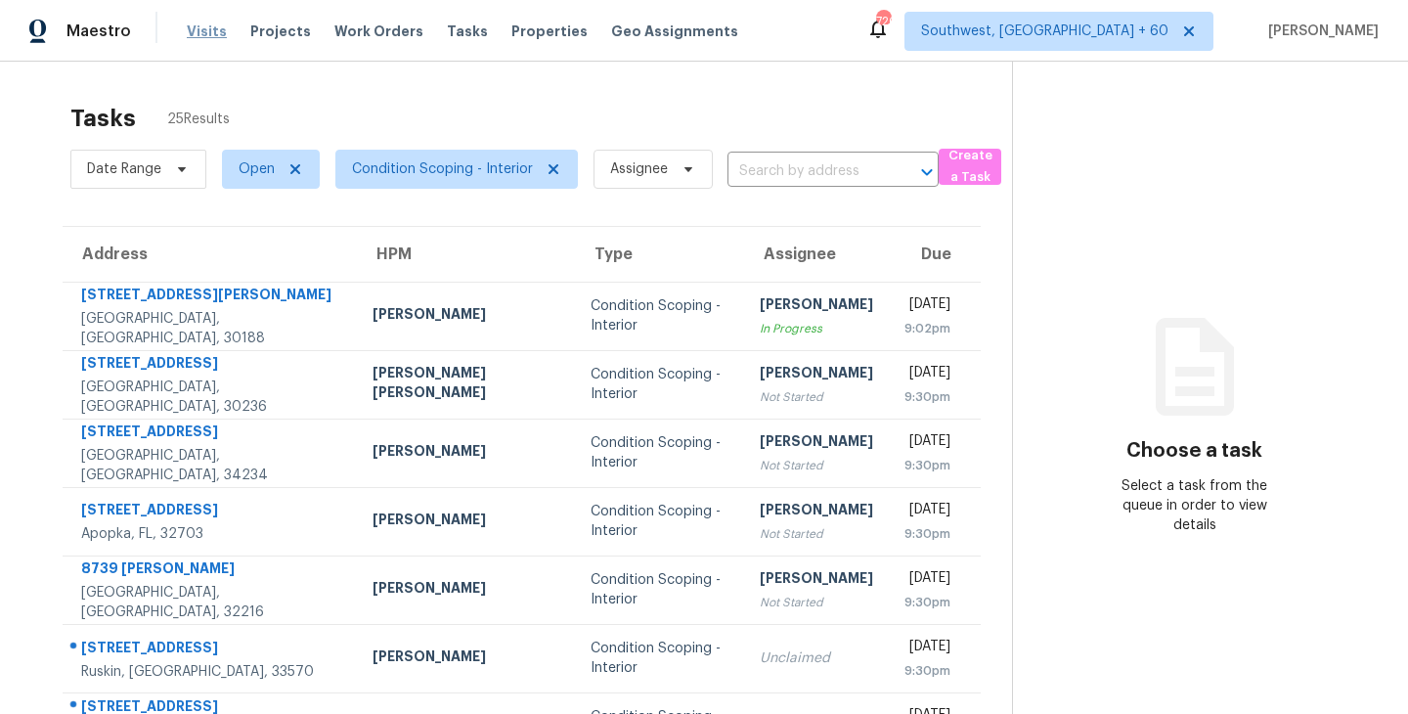
click at [194, 29] on span "Visits" at bounding box center [207, 32] width 40 height 20
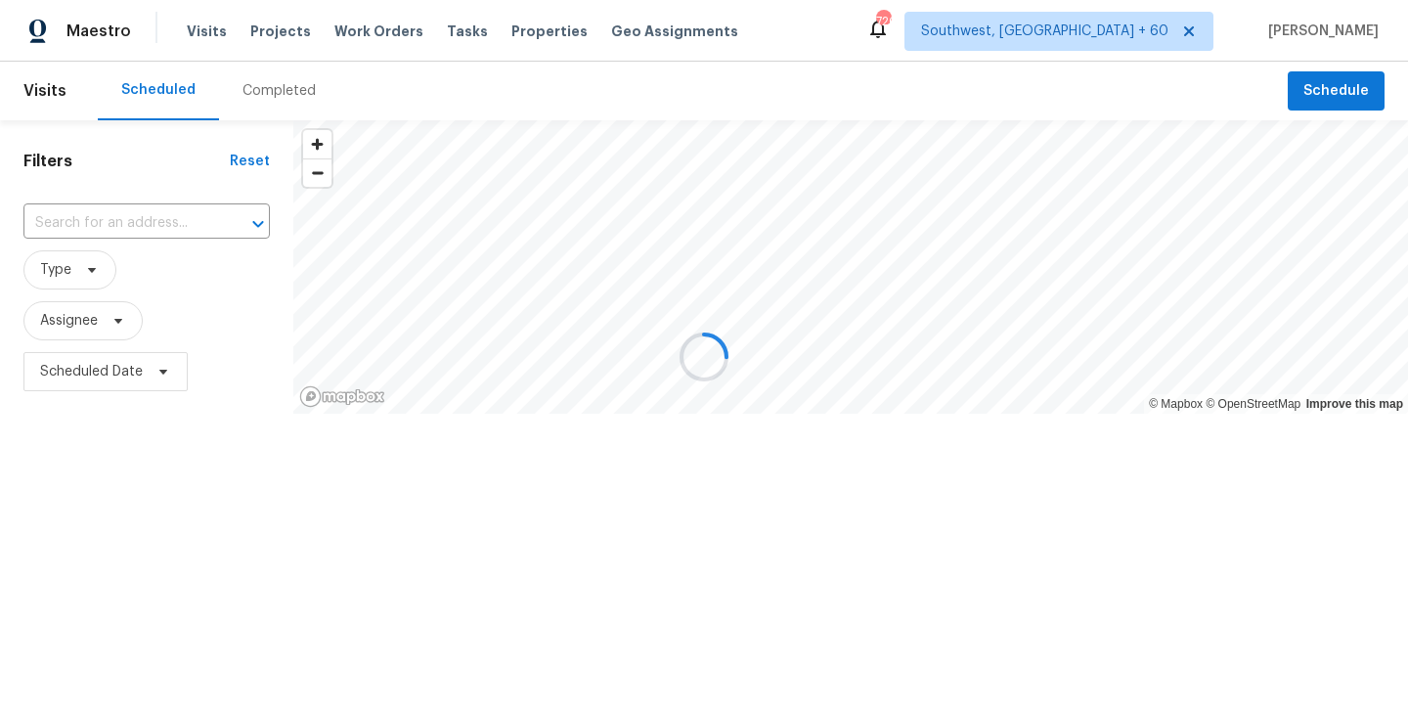
click at [273, 81] on div at bounding box center [704, 357] width 1408 height 714
click at [272, 95] on div at bounding box center [704, 357] width 1408 height 714
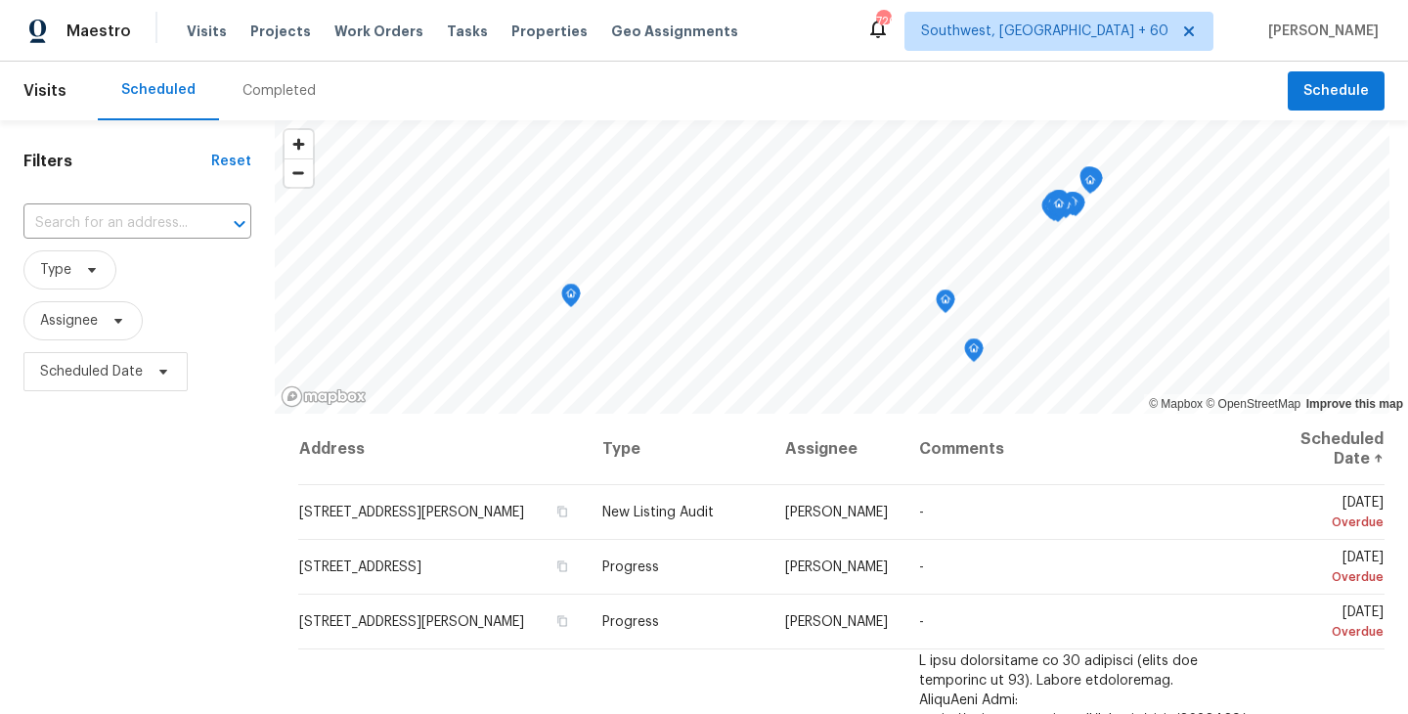
click at [272, 95] on div "Completed" at bounding box center [278, 91] width 73 height 20
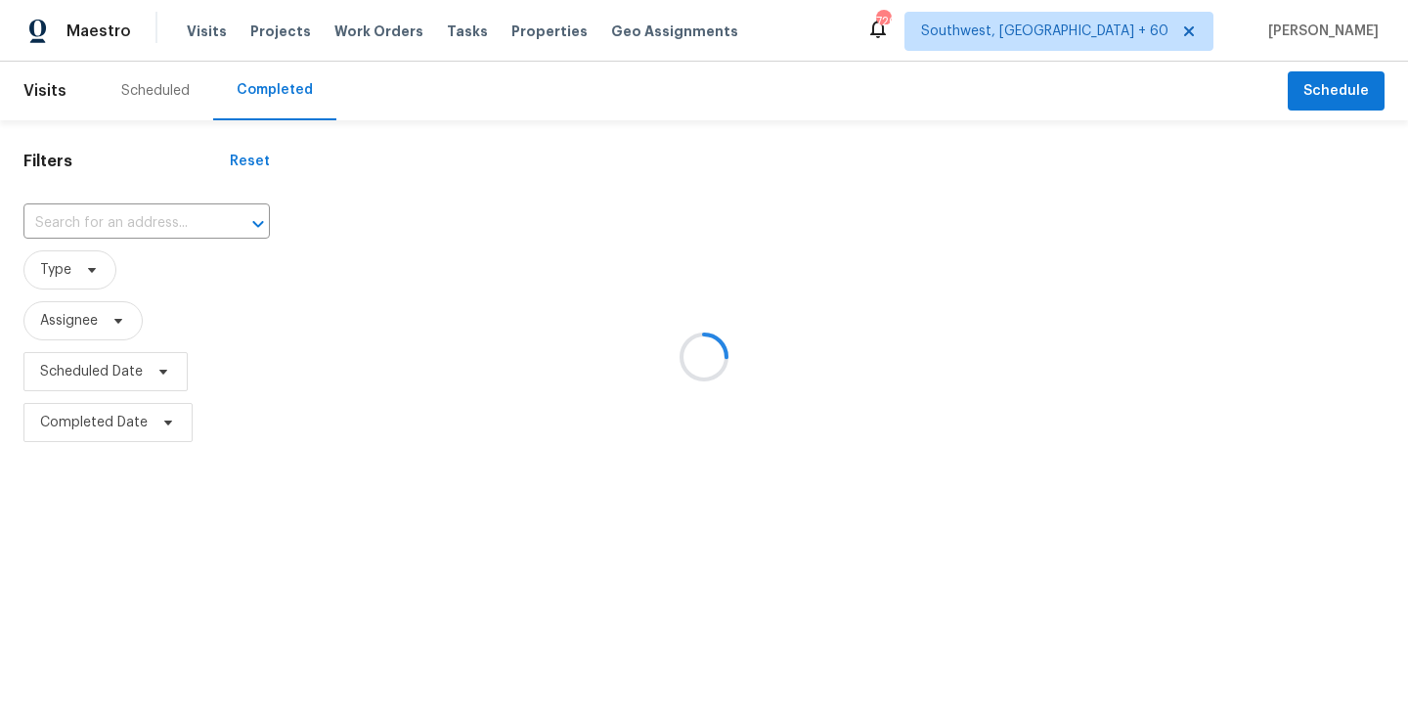
click at [145, 243] on div at bounding box center [704, 357] width 1408 height 714
click at [153, 224] on div at bounding box center [704, 357] width 1408 height 714
click at [131, 221] on div at bounding box center [704, 357] width 1408 height 714
click at [125, 220] on div at bounding box center [704, 357] width 1408 height 714
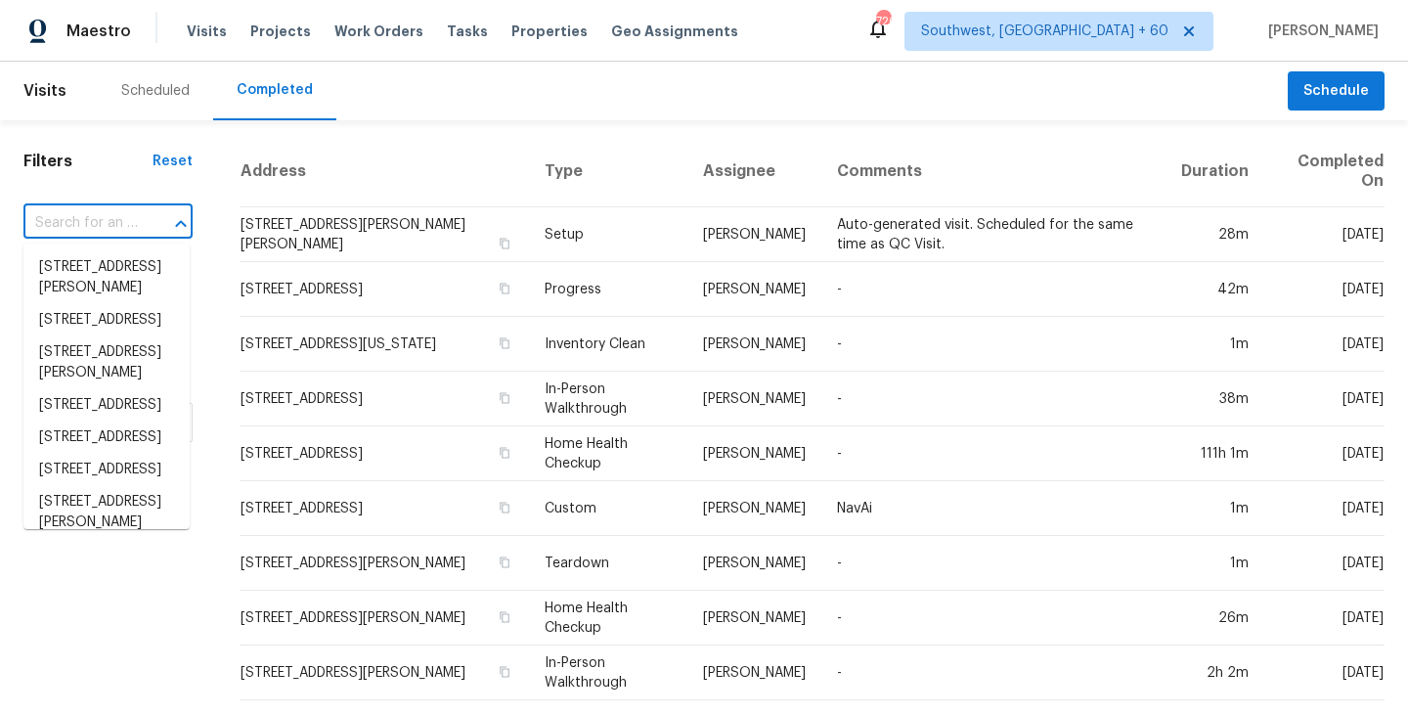
click at [116, 221] on input "text" at bounding box center [80, 223] width 114 height 30
paste input "104 Rusting Link Rd, Summerville, SC 29483"
type input "104 Rusting Link Rd, Summerville, SC 29483"
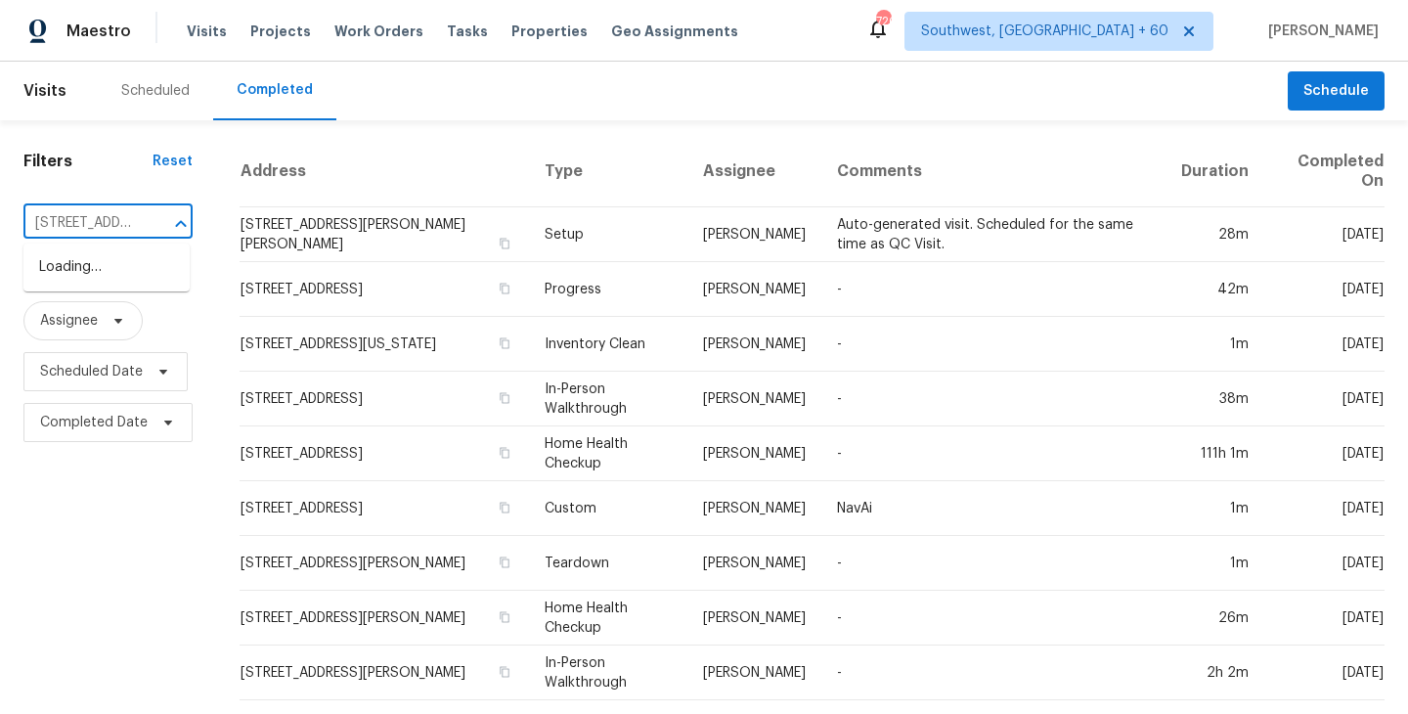
scroll to position [0, 183]
click at [139, 271] on li "104 Rusting Link Rd, Summerville, SC 29483" at bounding box center [106, 267] width 166 height 32
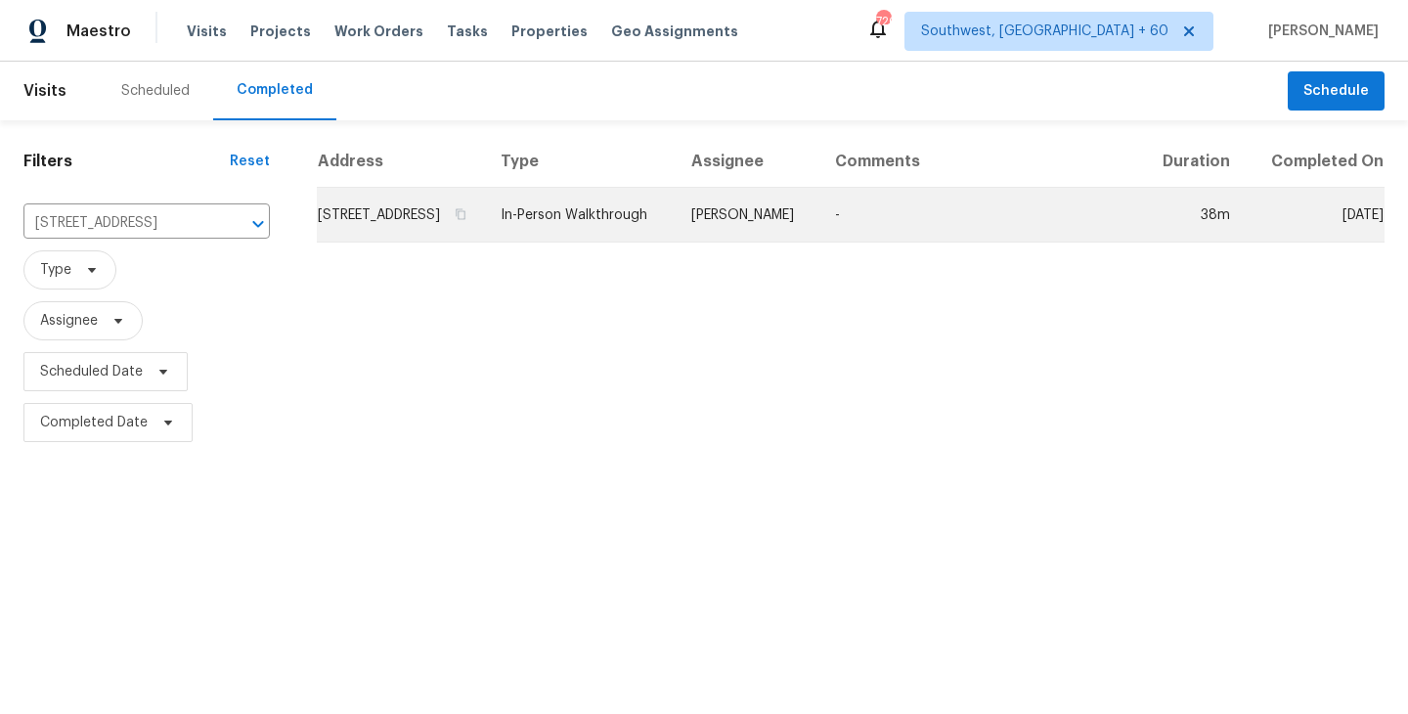
click at [675, 242] on td "In-Person Walkthrough" at bounding box center [580, 215] width 191 height 55
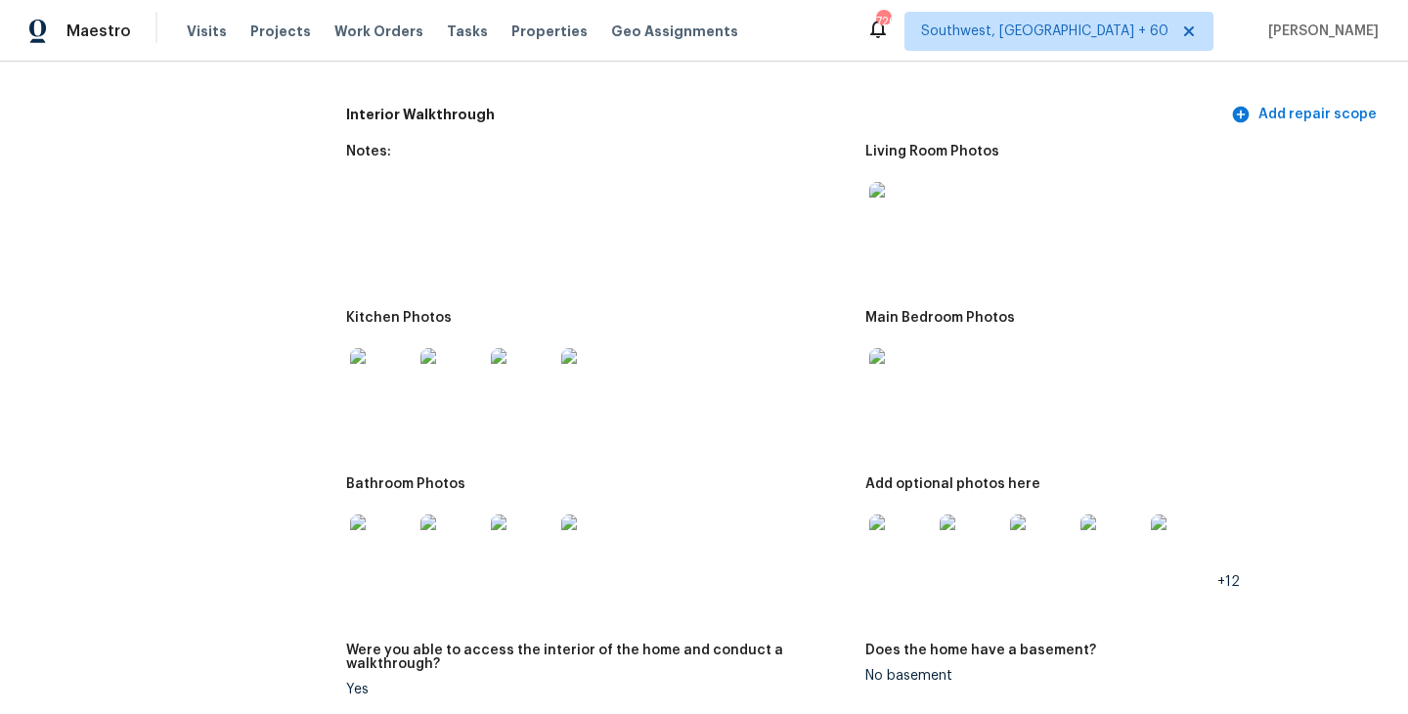
scroll to position [2131, 0]
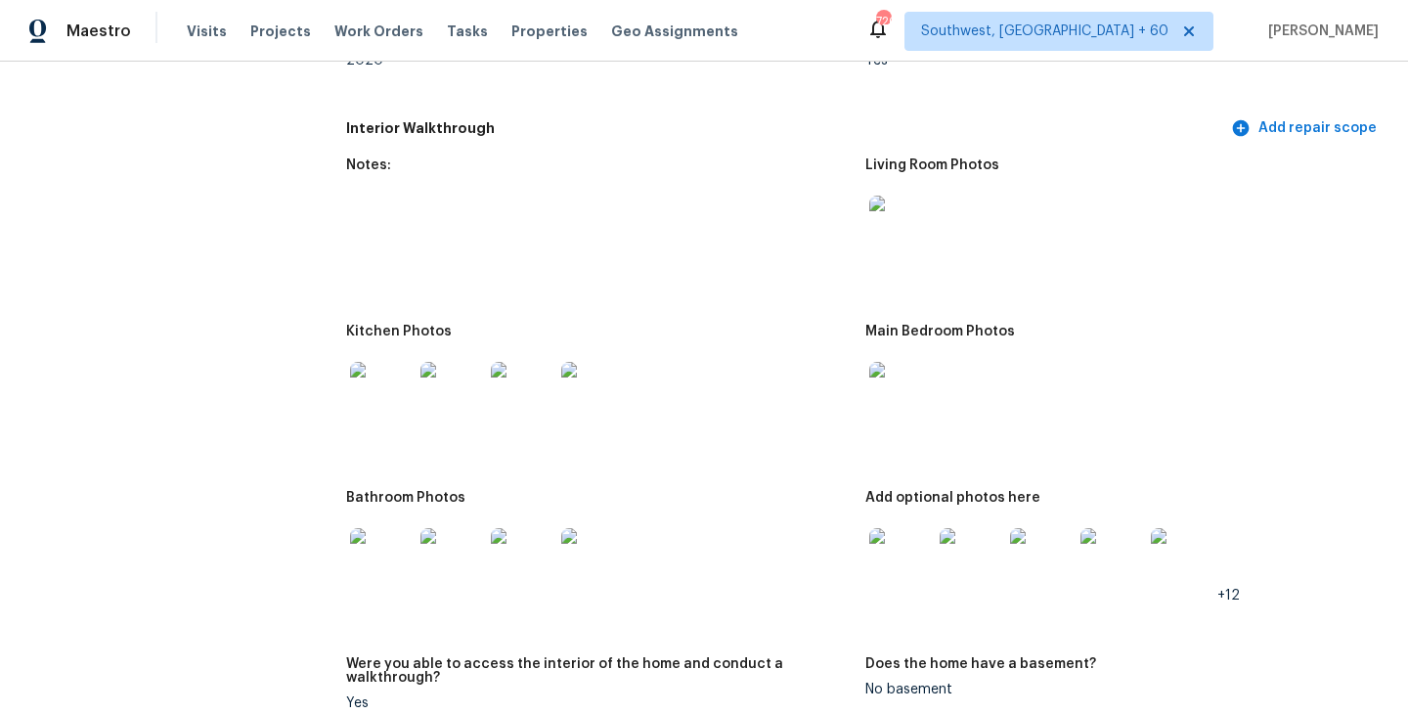
click at [901, 195] on img at bounding box center [900, 226] width 63 height 63
click at [916, 382] on img at bounding box center [900, 393] width 63 height 63
click at [883, 566] on img at bounding box center [900, 559] width 63 height 63
click at [356, 531] on img at bounding box center [381, 559] width 63 height 63
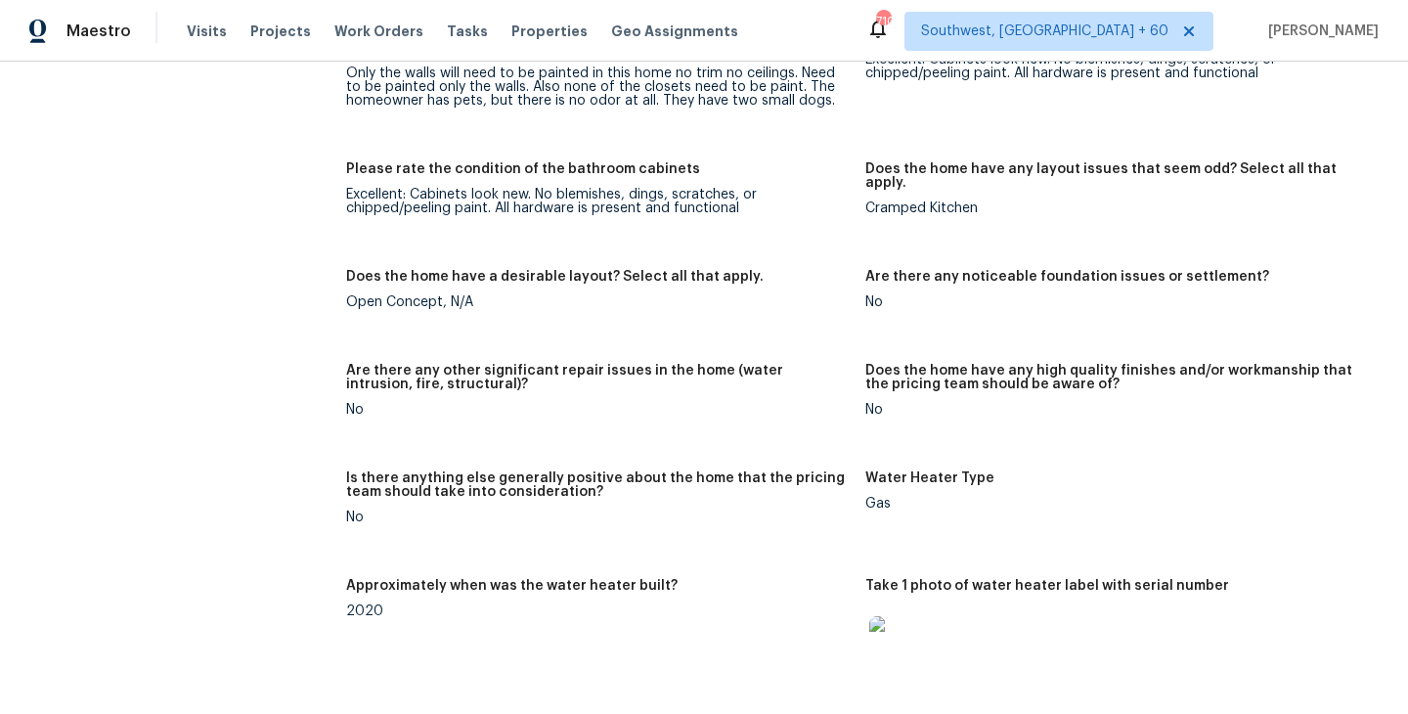
scroll to position [2953, 0]
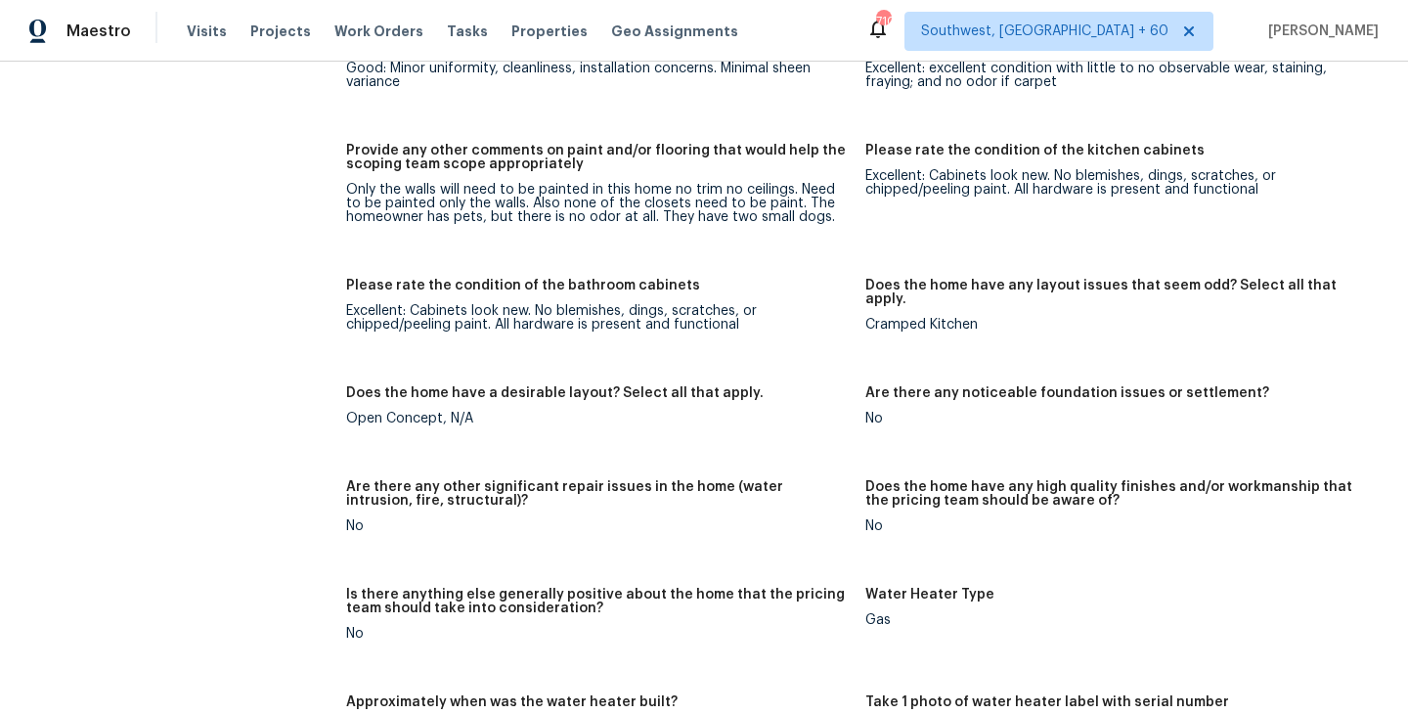
click at [537, 304] on div "Excellent: Cabinets look new. No blemishes, dings, scratches, or chipped/peelin…" at bounding box center [597, 317] width 503 height 27
